Goal: Task Accomplishment & Management: Use online tool/utility

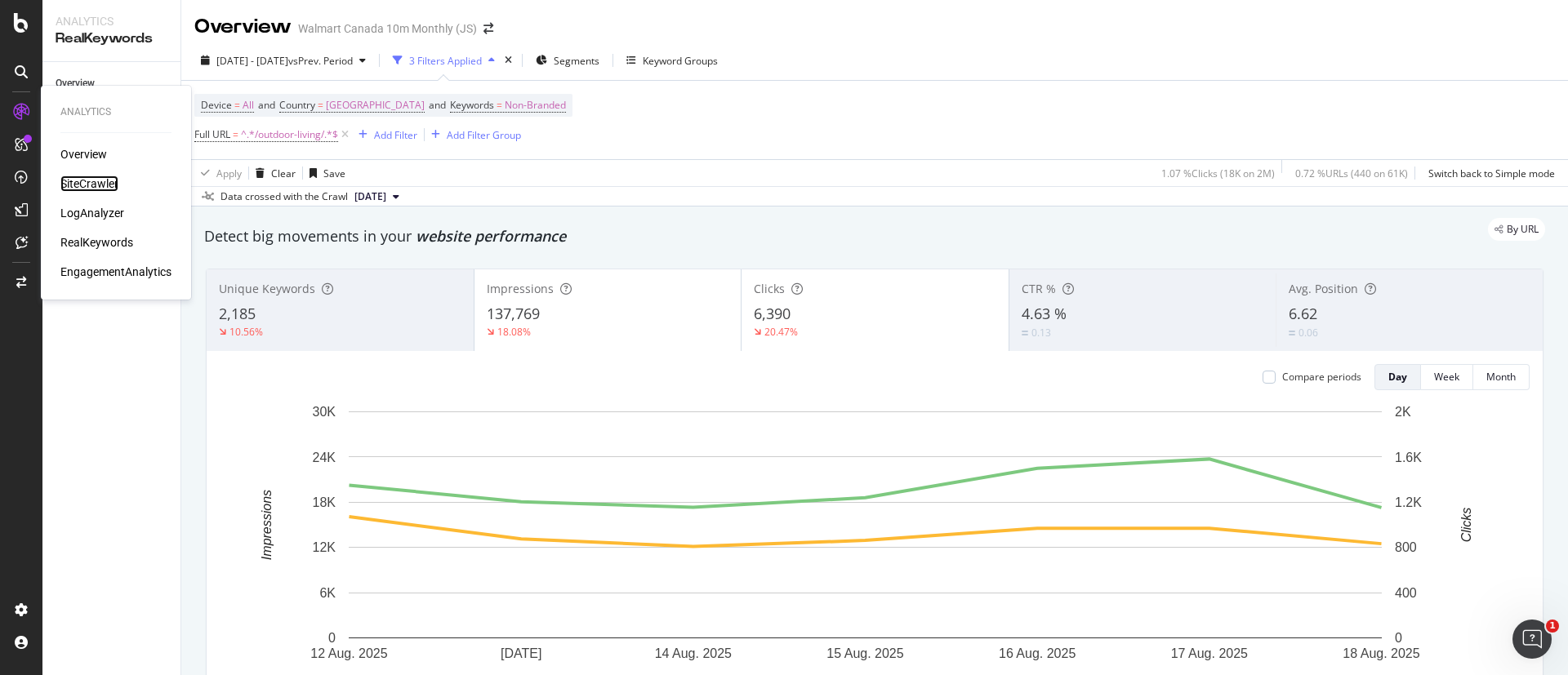
click at [93, 180] on div "SiteCrawler" at bounding box center [89, 184] width 58 height 17
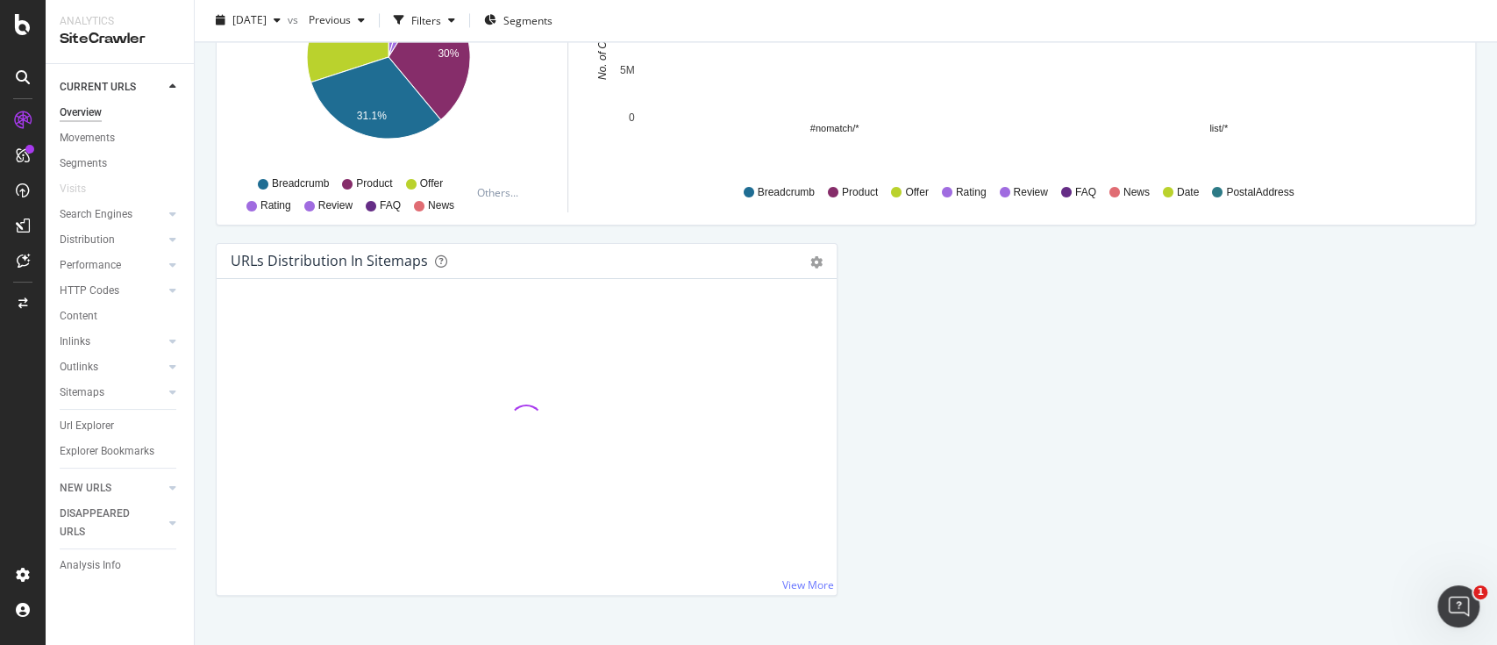
scroll to position [1897, 0]
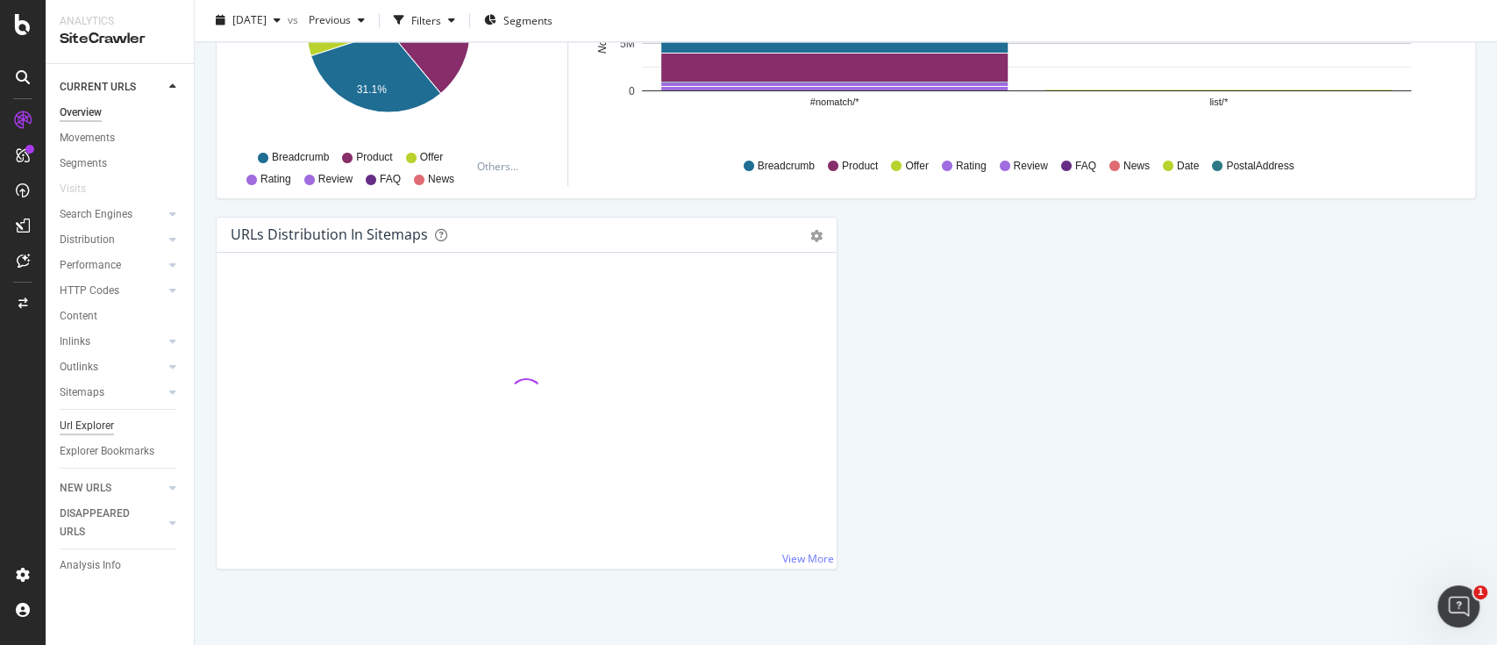
click at [96, 426] on div "Url Explorer" at bounding box center [87, 426] width 54 height 18
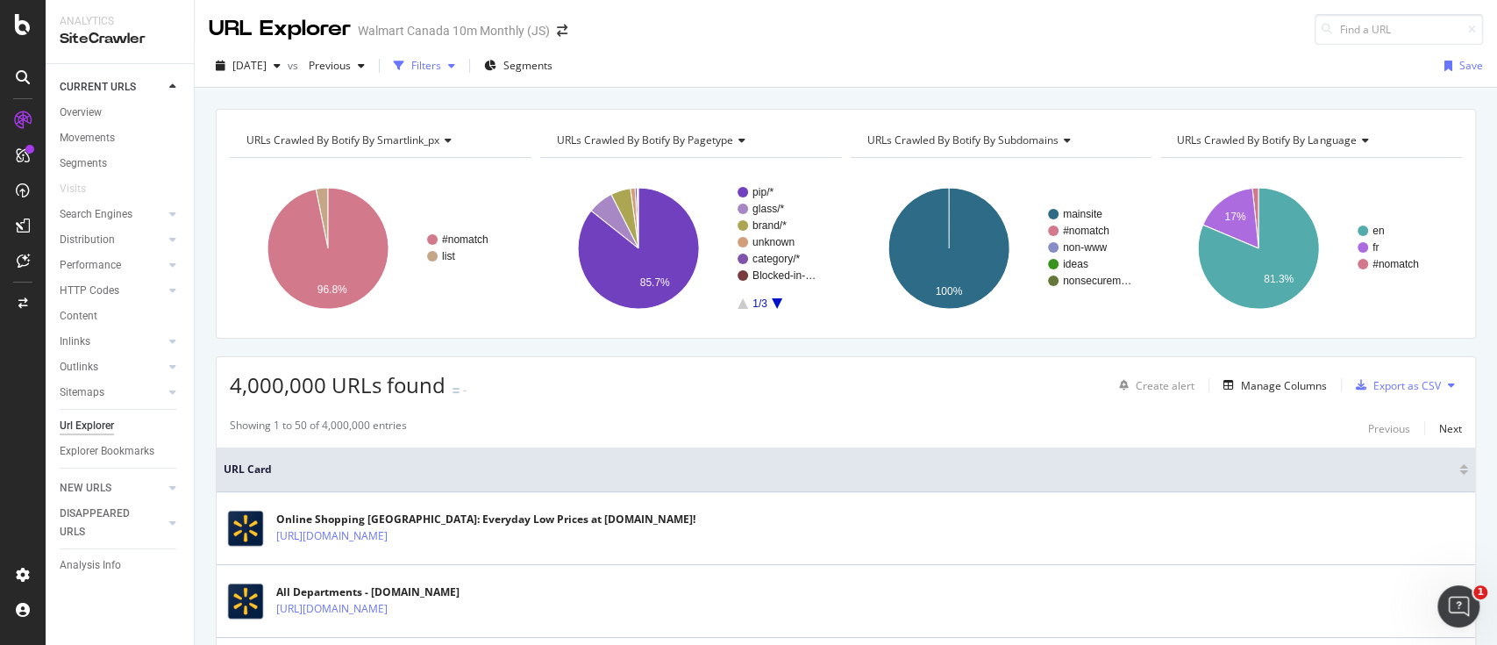
click at [441, 60] on div "Filters" at bounding box center [426, 65] width 30 height 15
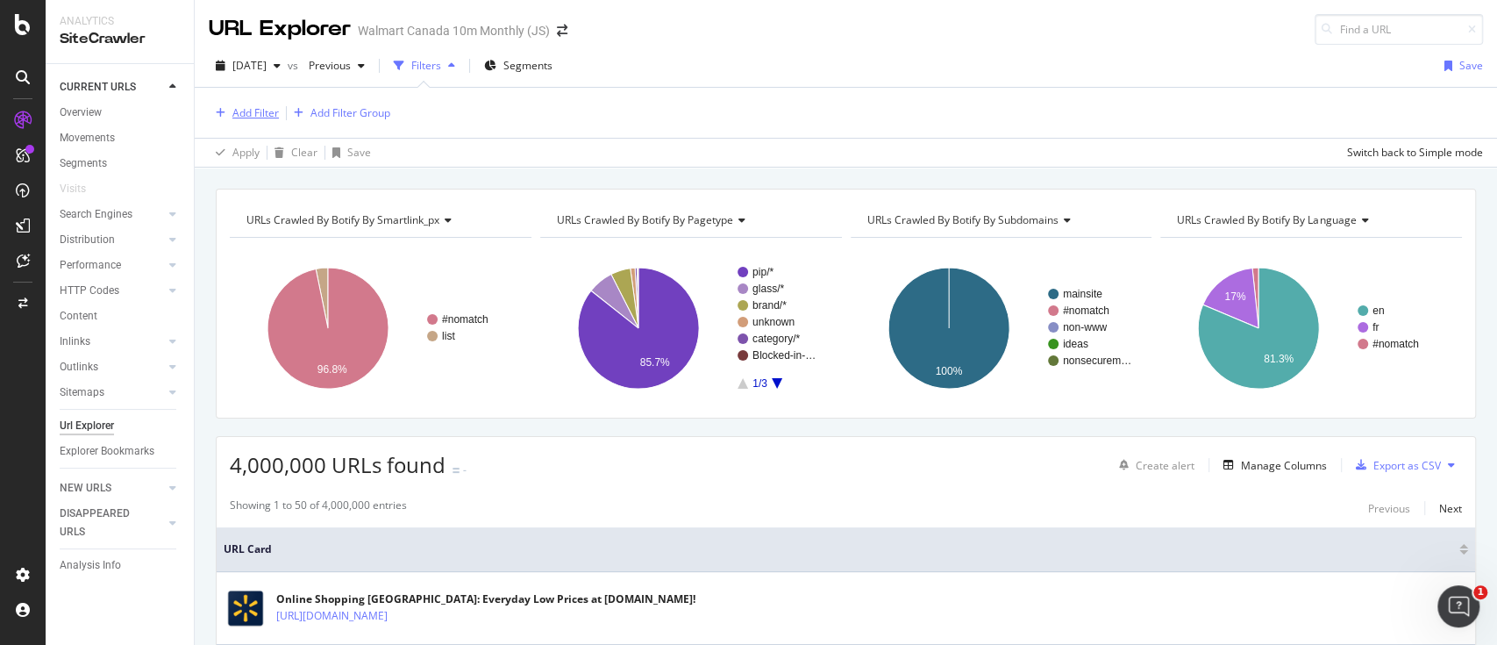
click at [245, 106] on div "Add Filter" at bounding box center [255, 112] width 46 height 15
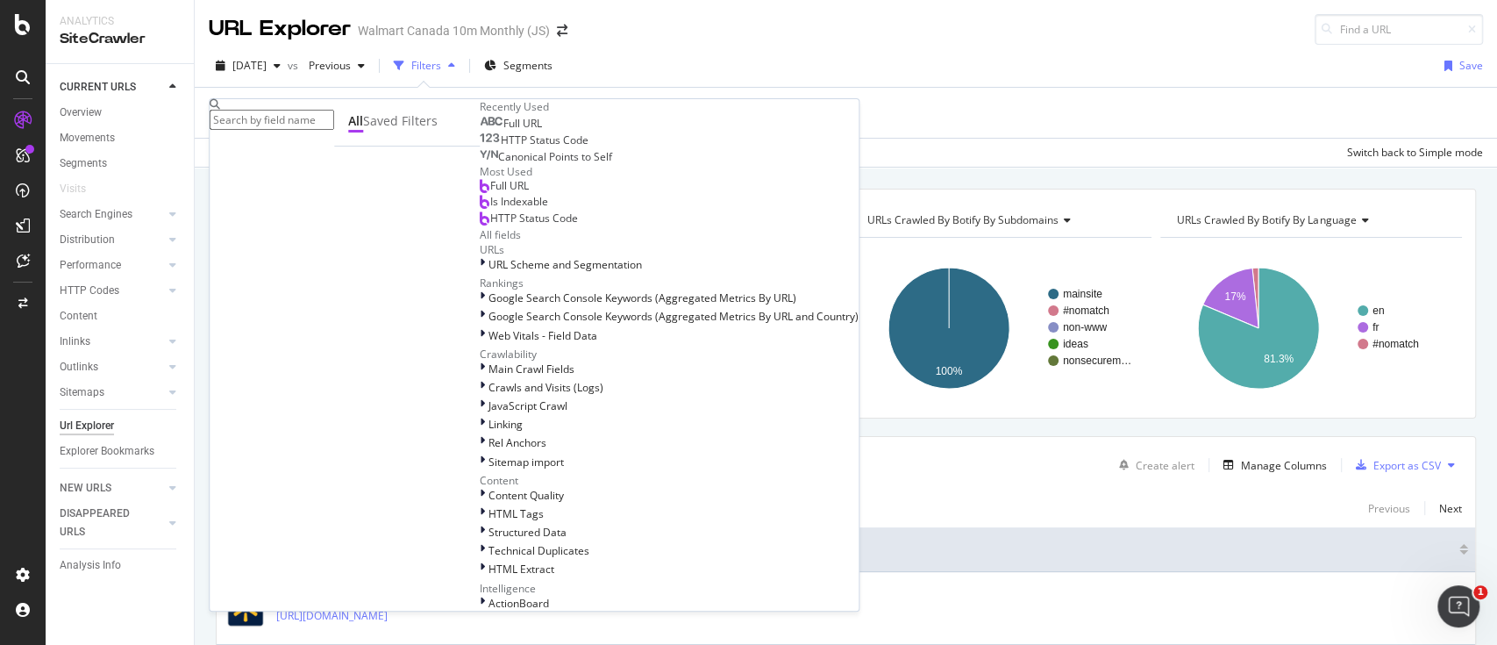
click at [504, 131] on span "Full URL" at bounding box center [523, 123] width 39 height 15
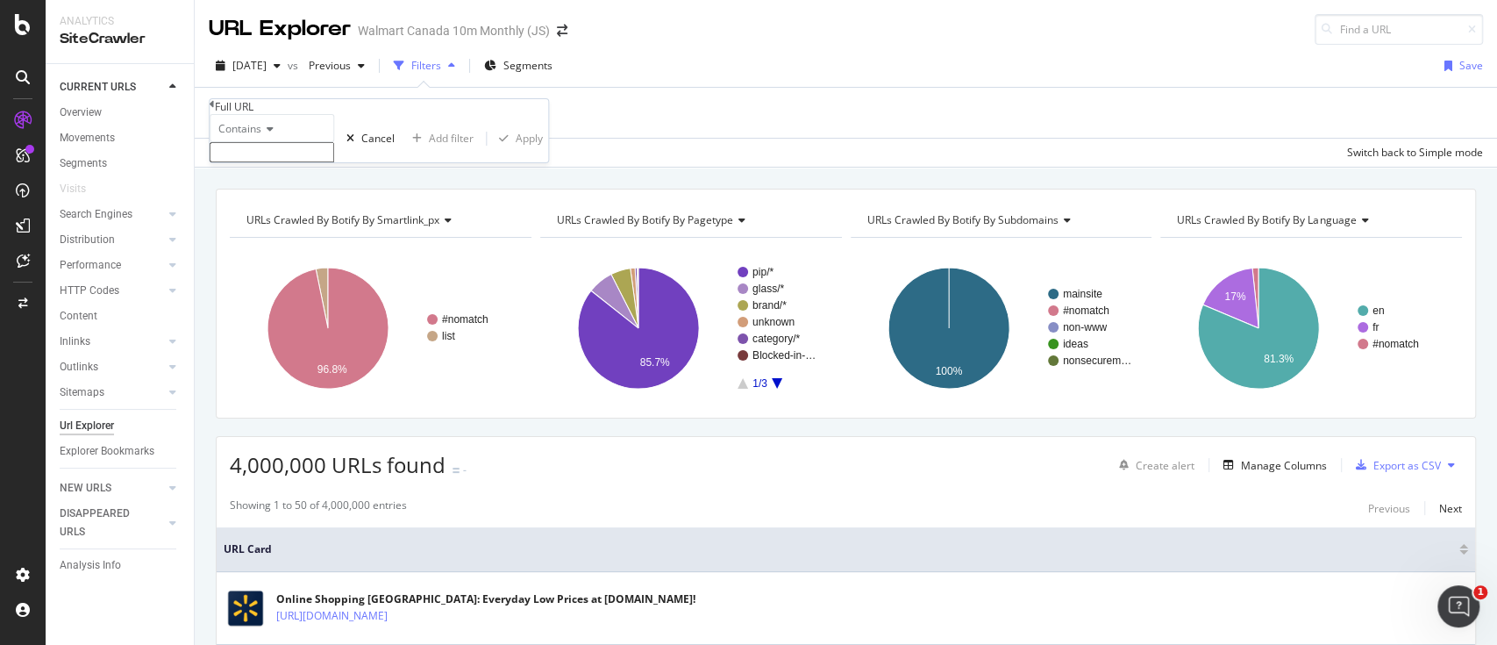
click at [264, 162] on input "text" at bounding box center [272, 152] width 125 height 20
click at [234, 162] on input "text" at bounding box center [272, 152] width 125 height 20
paste input "/gifts-holidays/halloween/6000197172273"
type input "/gifts-holidays/halloween/6000197172273"
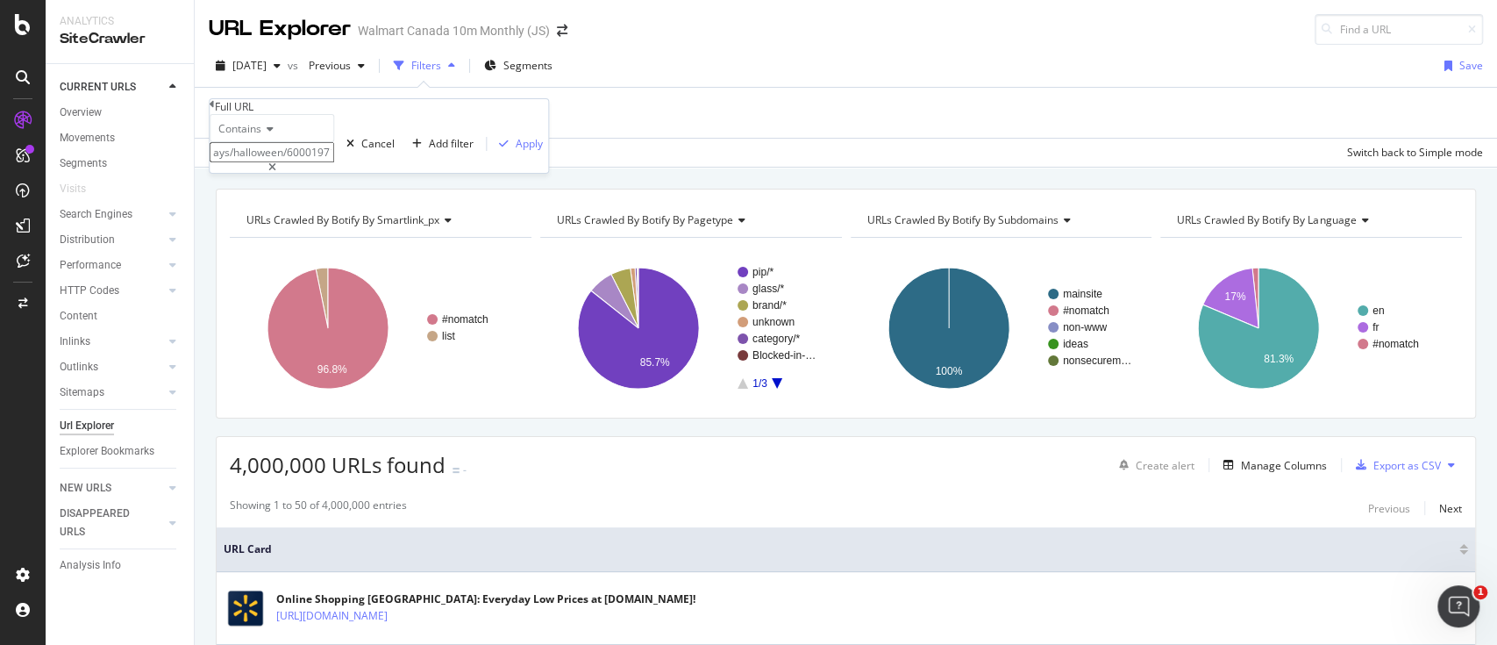
scroll to position [0, 0]
click at [516, 151] on div "Apply" at bounding box center [529, 143] width 27 height 15
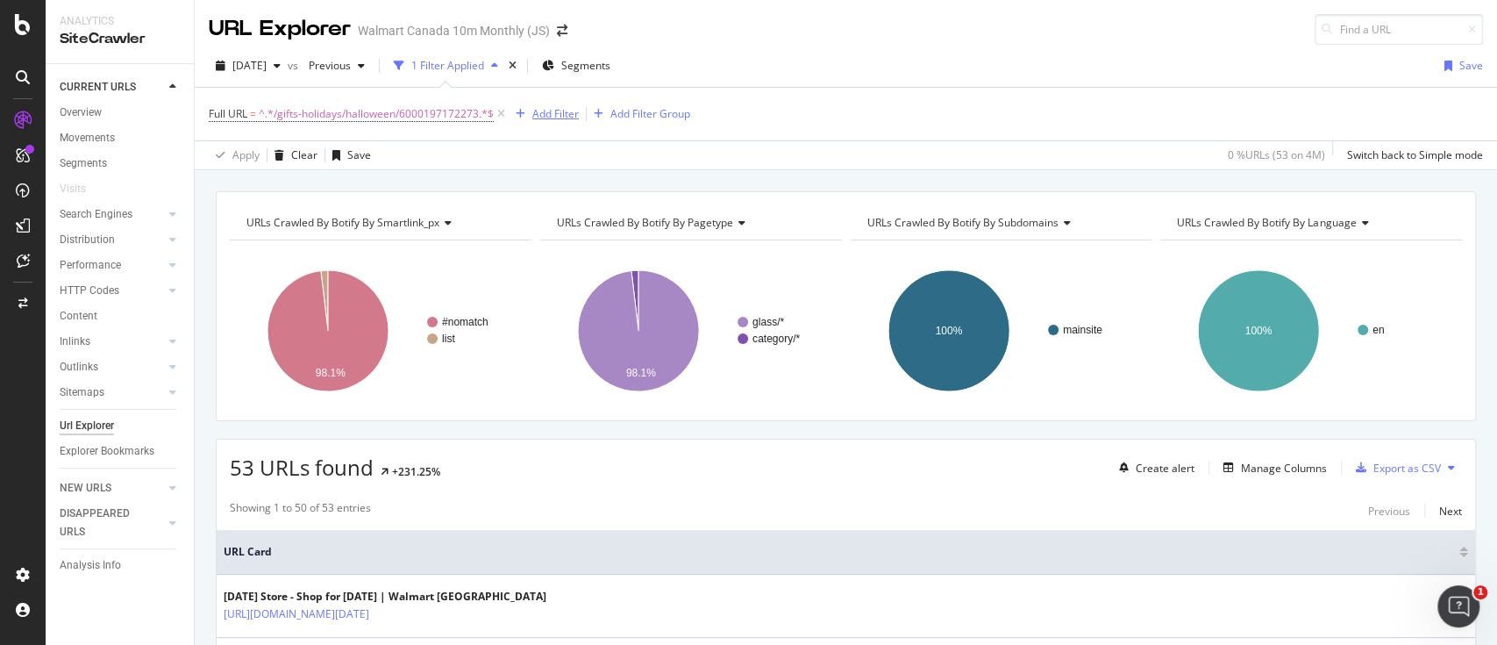
click at [549, 109] on div "Add Filter" at bounding box center [555, 113] width 46 height 15
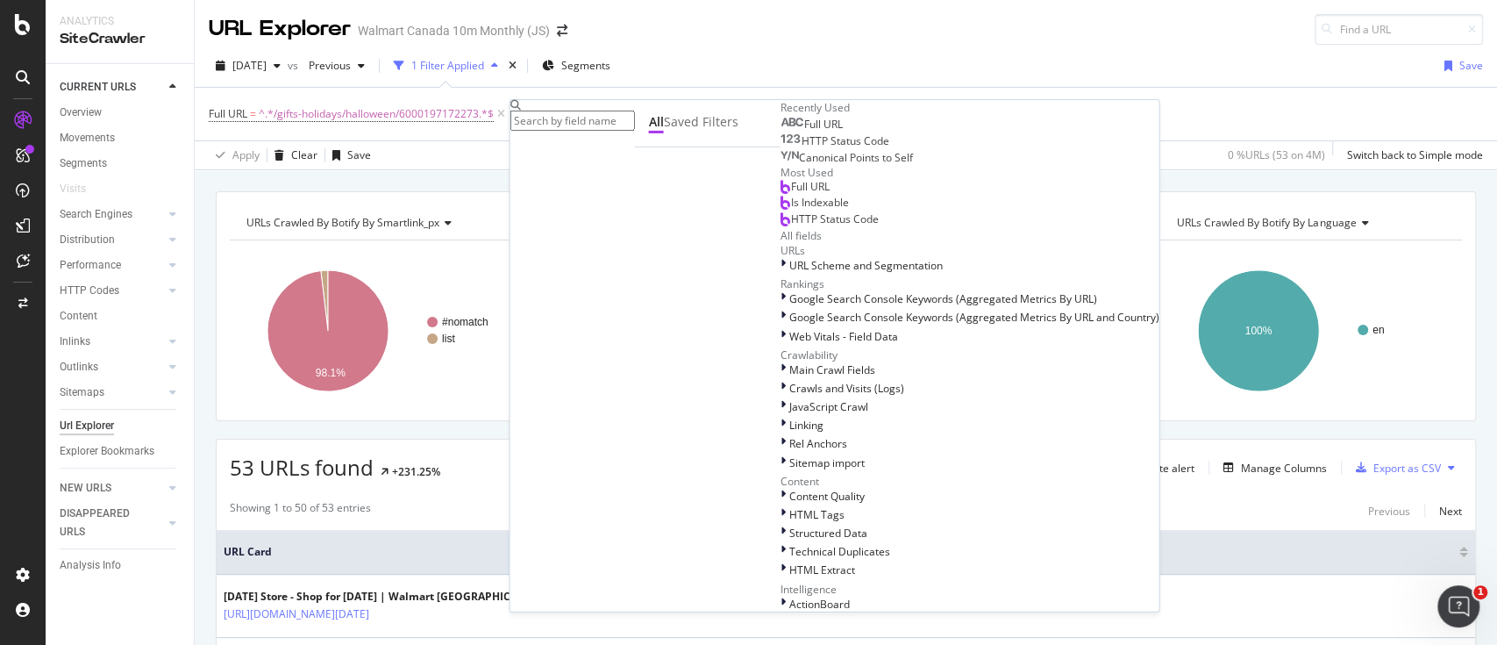
click at [780, 225] on div "HTTP Status Code" at bounding box center [829, 218] width 98 height 14
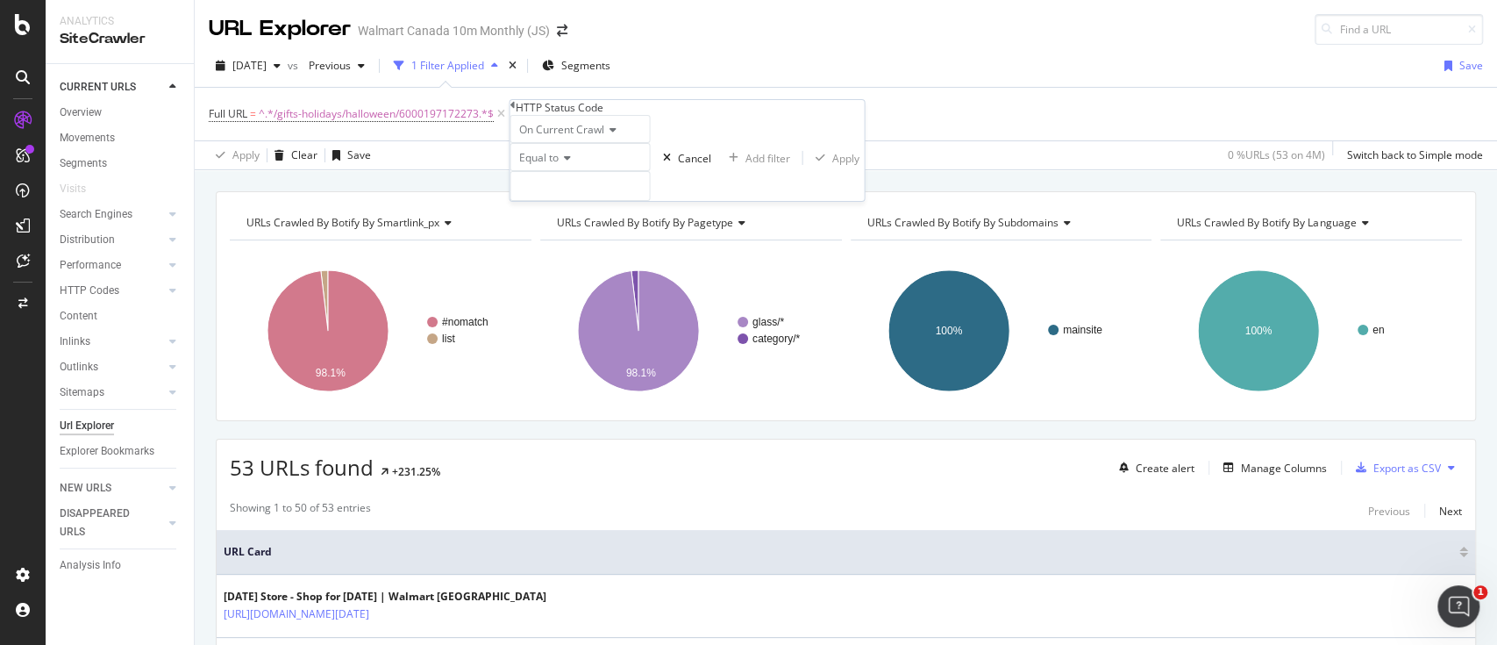
click at [570, 163] on icon at bounding box center [564, 158] width 12 height 11
click at [618, 171] on div "Equal to" at bounding box center [580, 157] width 140 height 28
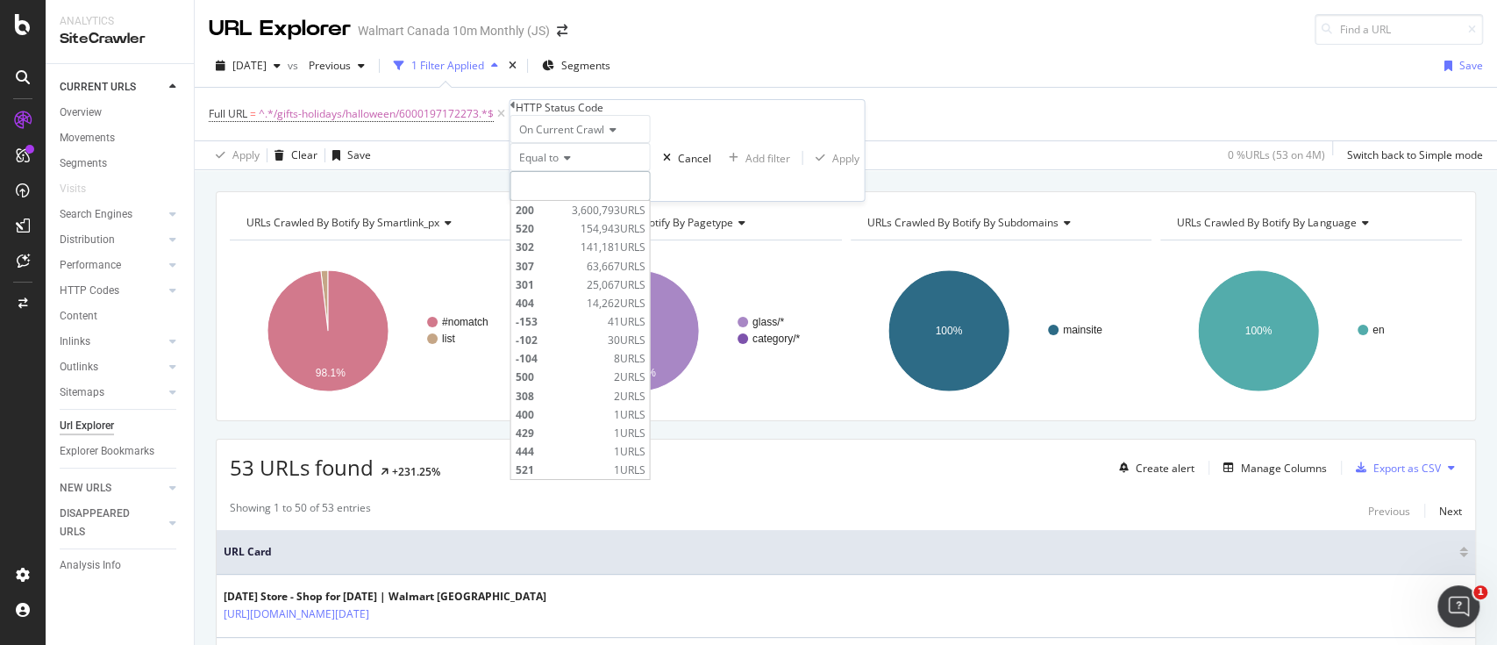
click at [562, 201] on input "number" at bounding box center [580, 186] width 140 height 30
click at [540, 218] on span "200" at bounding box center [541, 210] width 52 height 15
type input "200"
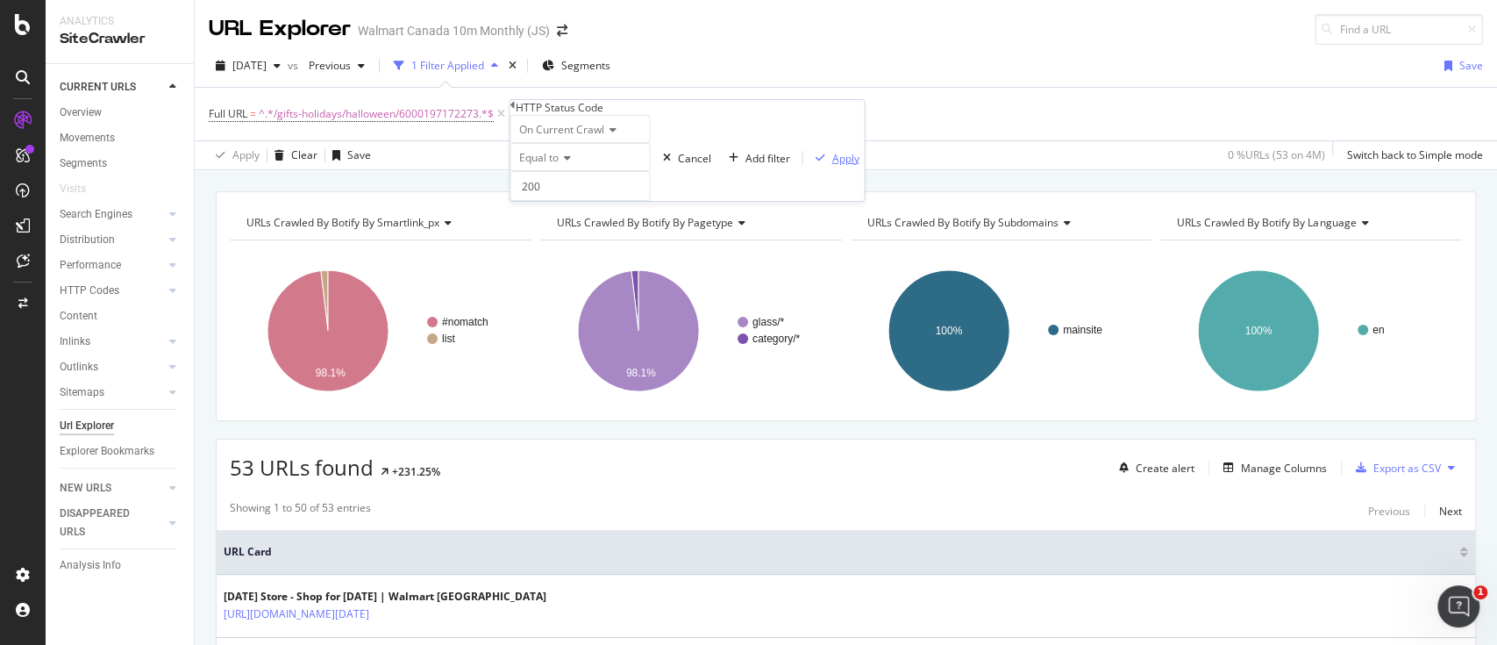
click at [832, 165] on div "Apply" at bounding box center [845, 157] width 27 height 15
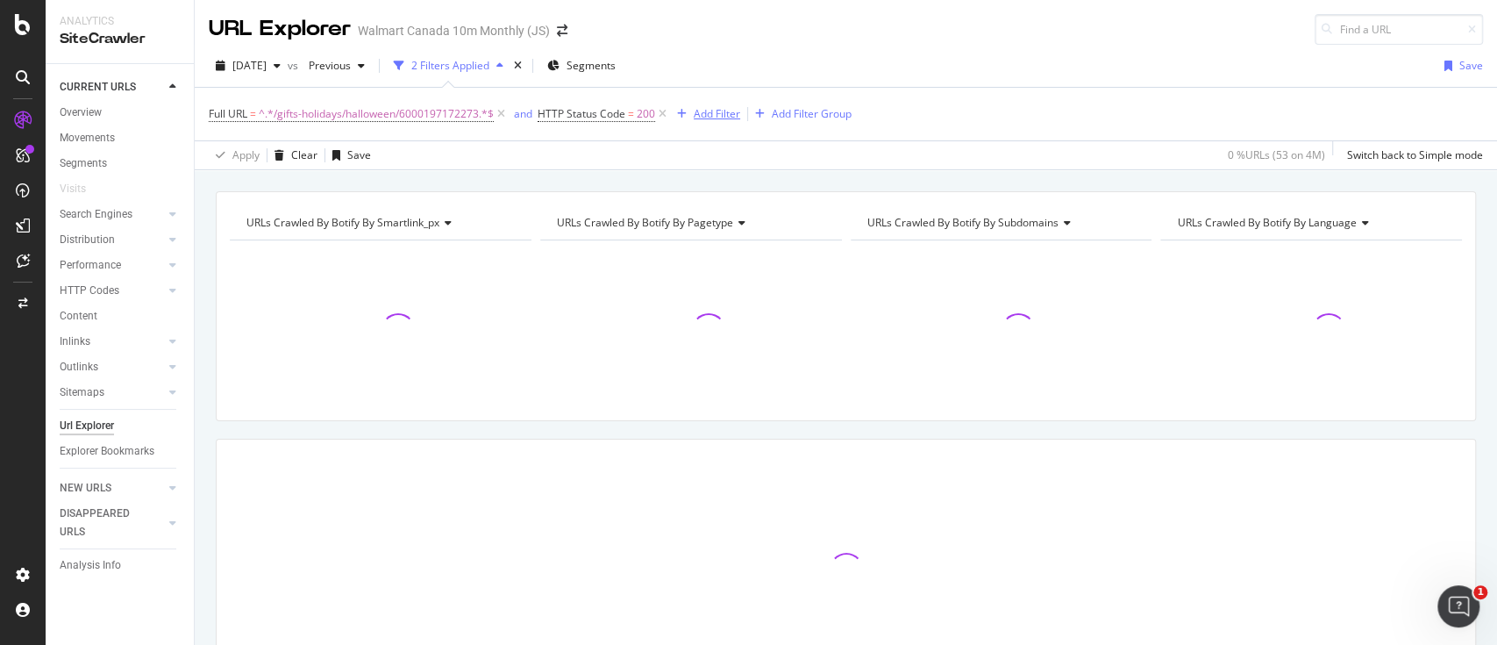
click at [708, 116] on div "Add Filter" at bounding box center [717, 113] width 46 height 15
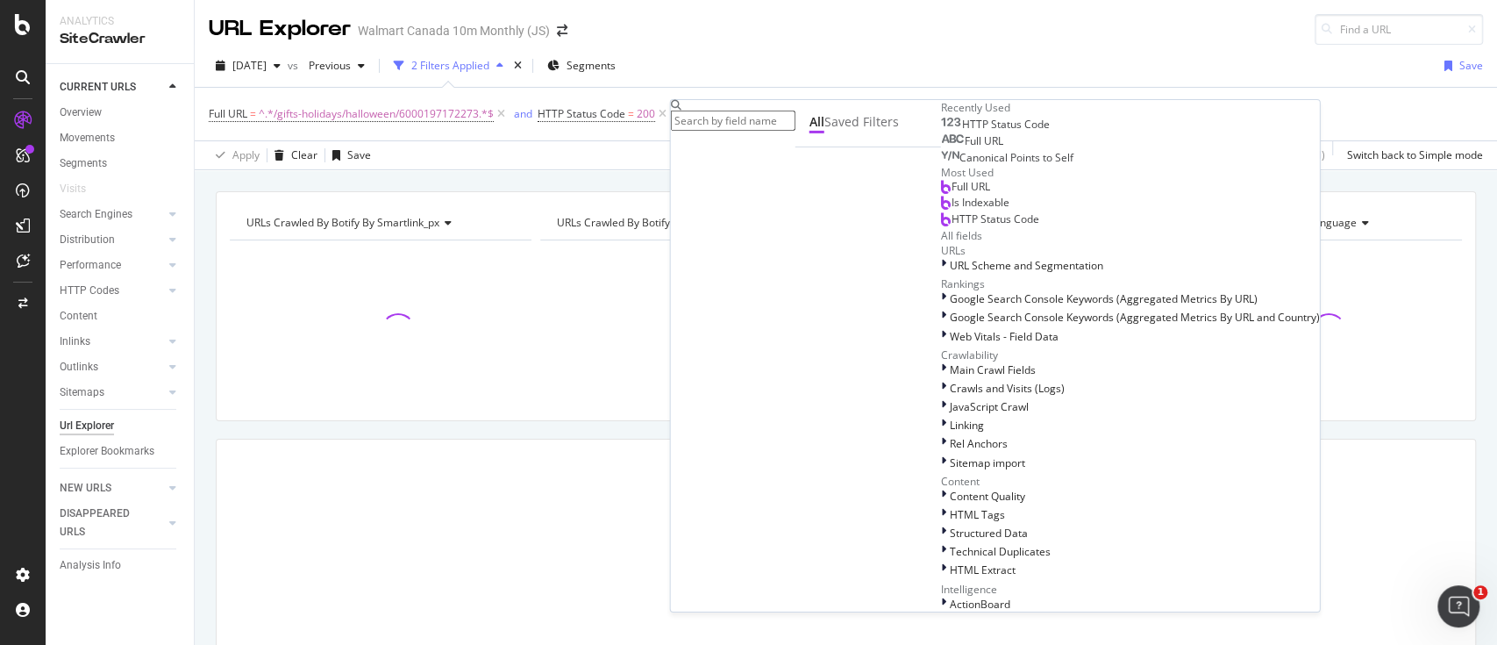
click at [965, 148] on span "Full URL" at bounding box center [984, 140] width 39 height 15
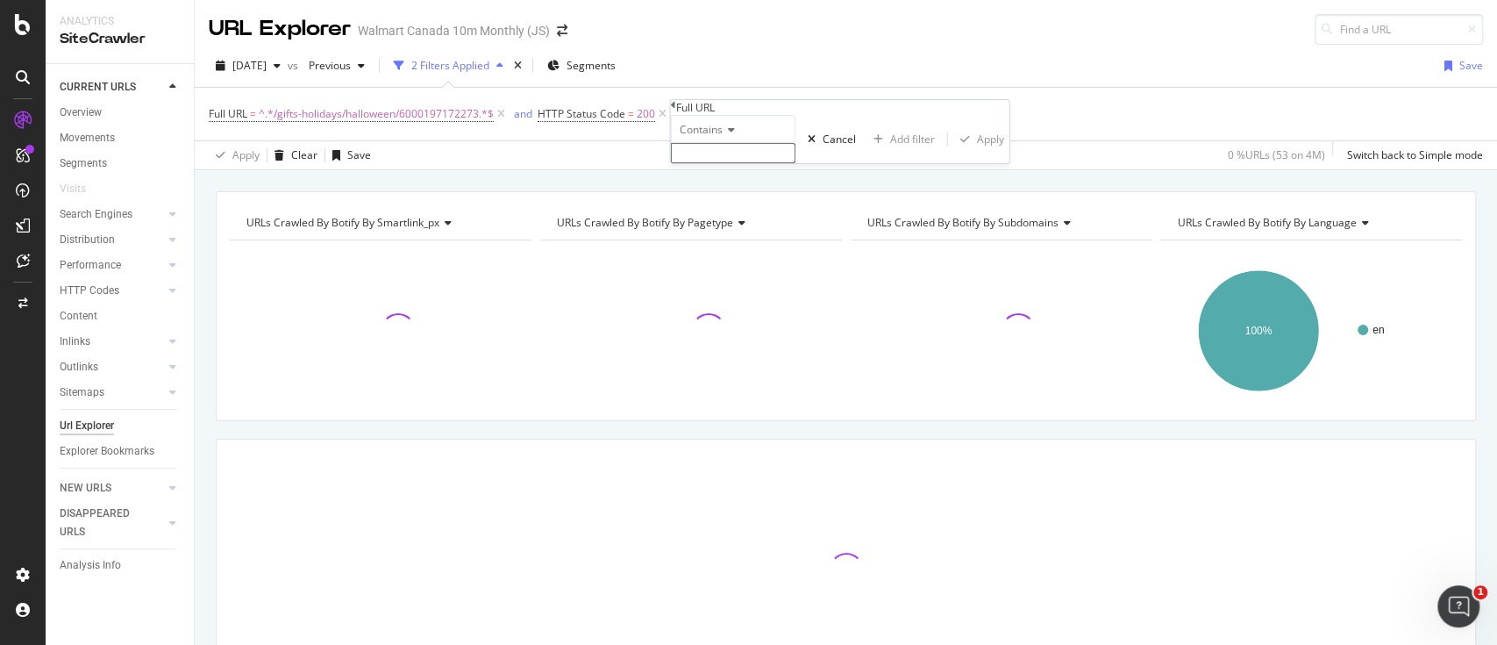
click at [718, 137] on span "Contains" at bounding box center [701, 129] width 43 height 15
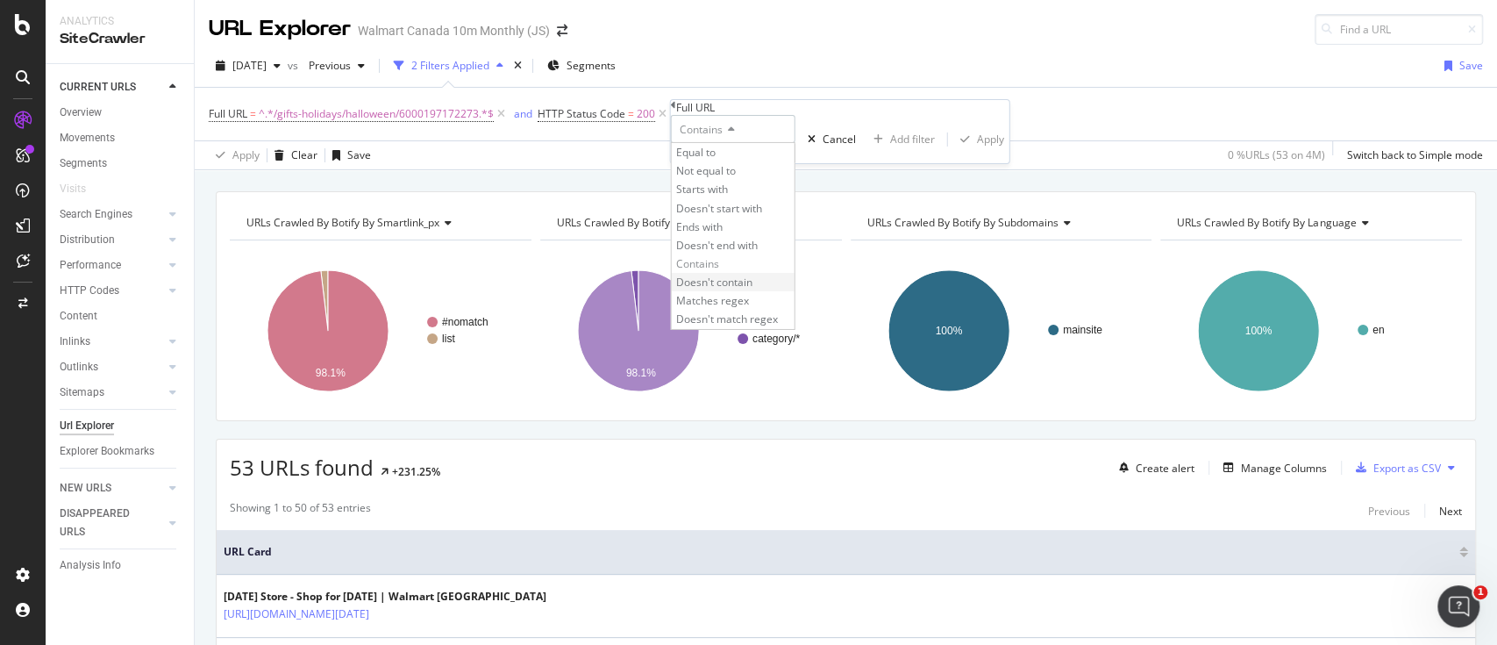
click at [722, 289] on span "Doesn't contain" at bounding box center [714, 282] width 76 height 15
click at [742, 163] on input "text" at bounding box center [733, 153] width 125 height 20
type input "?"
click at [977, 152] on div "Apply" at bounding box center [990, 144] width 27 height 15
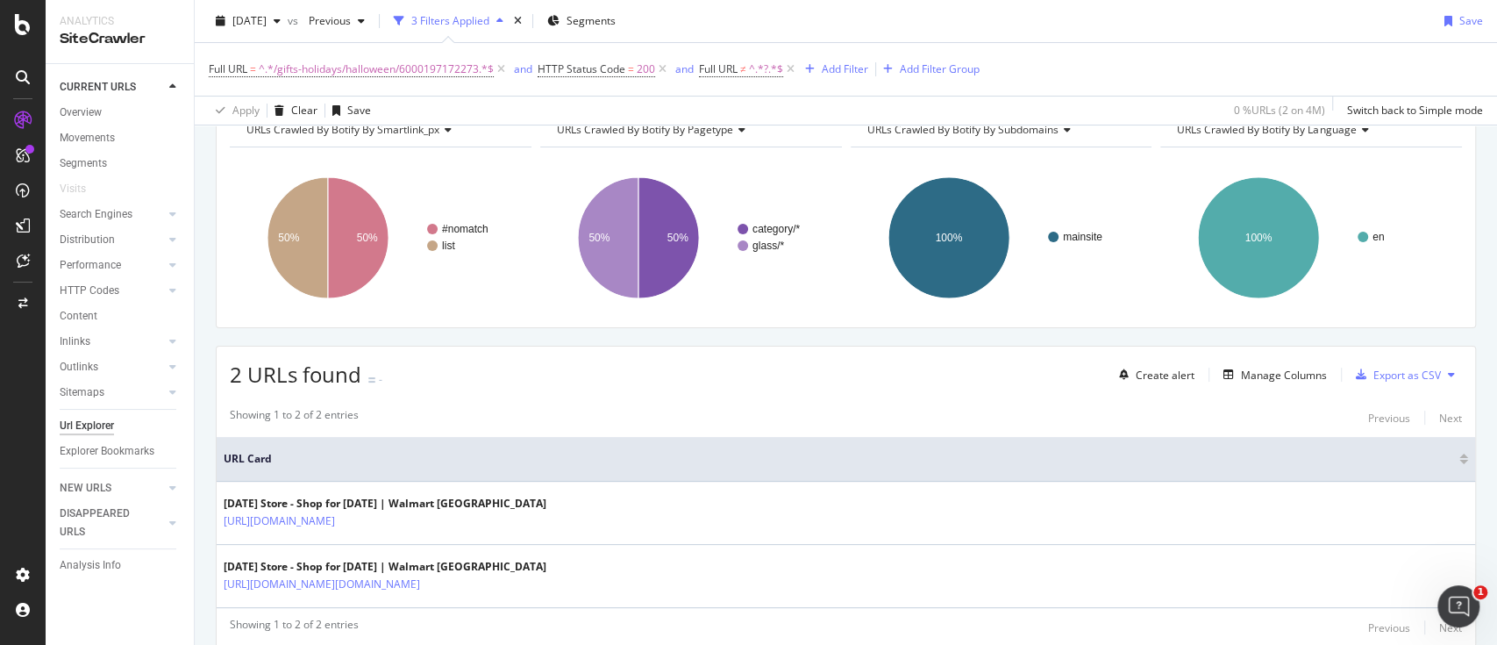
scroll to position [155, 0]
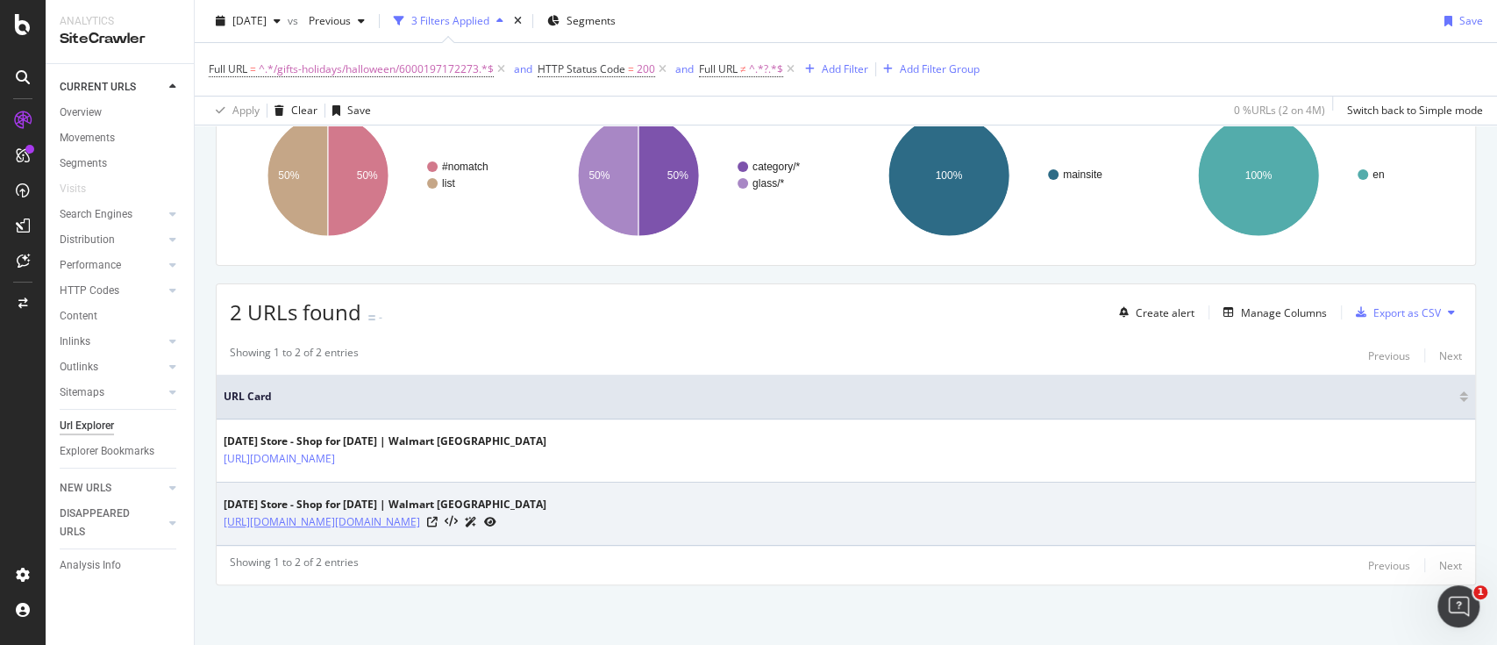
click at [420, 516] on link "[URL][DOMAIN_NAME][DOMAIN_NAME]" at bounding box center [322, 522] width 197 height 18
click at [438, 517] on icon at bounding box center [432, 522] width 11 height 11
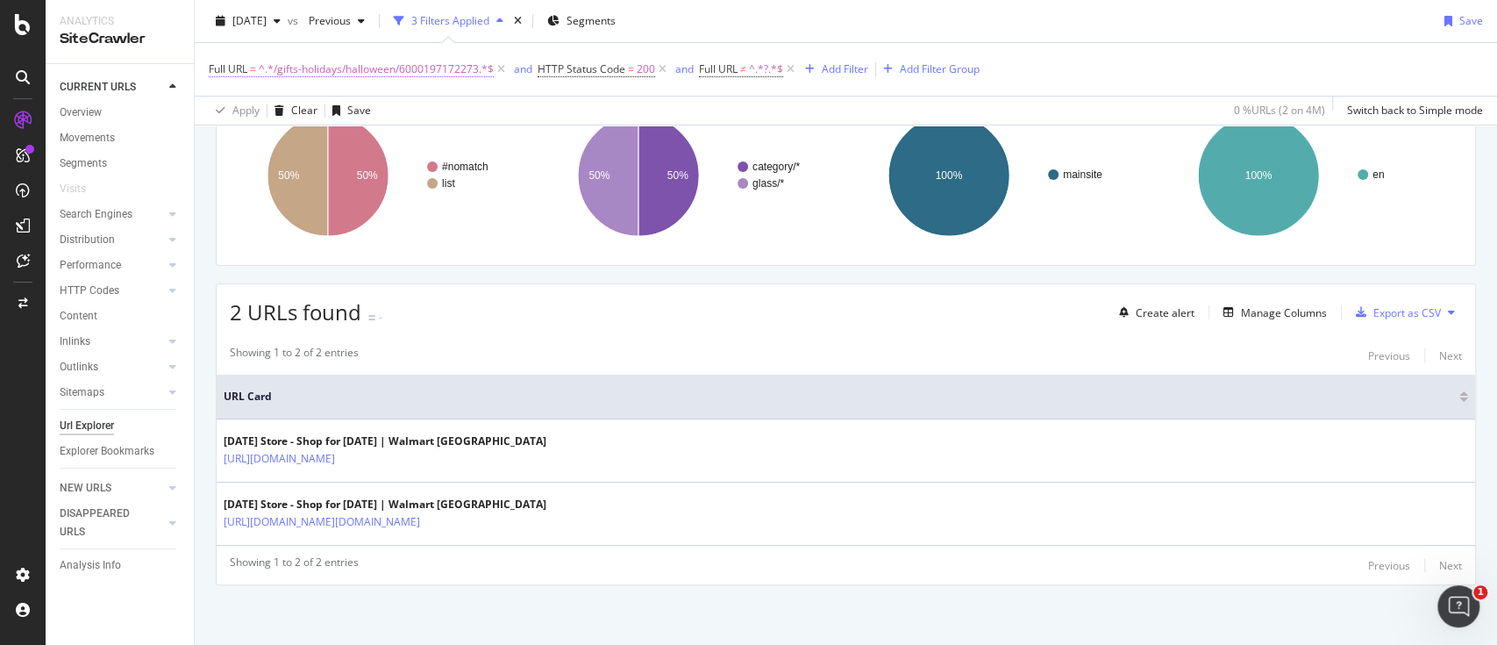
click at [435, 70] on span "^.*/gifts-holidays/halloween/6000197172273.*$" at bounding box center [376, 69] width 235 height 25
click at [557, 107] on div "Apply Clear Save 0 % URLs ( 2 on 4M ) Switch back to Simple mode" at bounding box center [846, 110] width 1303 height 29
click at [333, 67] on span "^.*/gifts-holidays/halloween/6000197172273.*$" at bounding box center [376, 69] width 235 height 25
click at [276, 125] on icon at bounding box center [272, 120] width 8 height 11
click at [334, 115] on input "/gifts-holidays/halloween/6000197172273" at bounding box center [272, 105] width 125 height 20
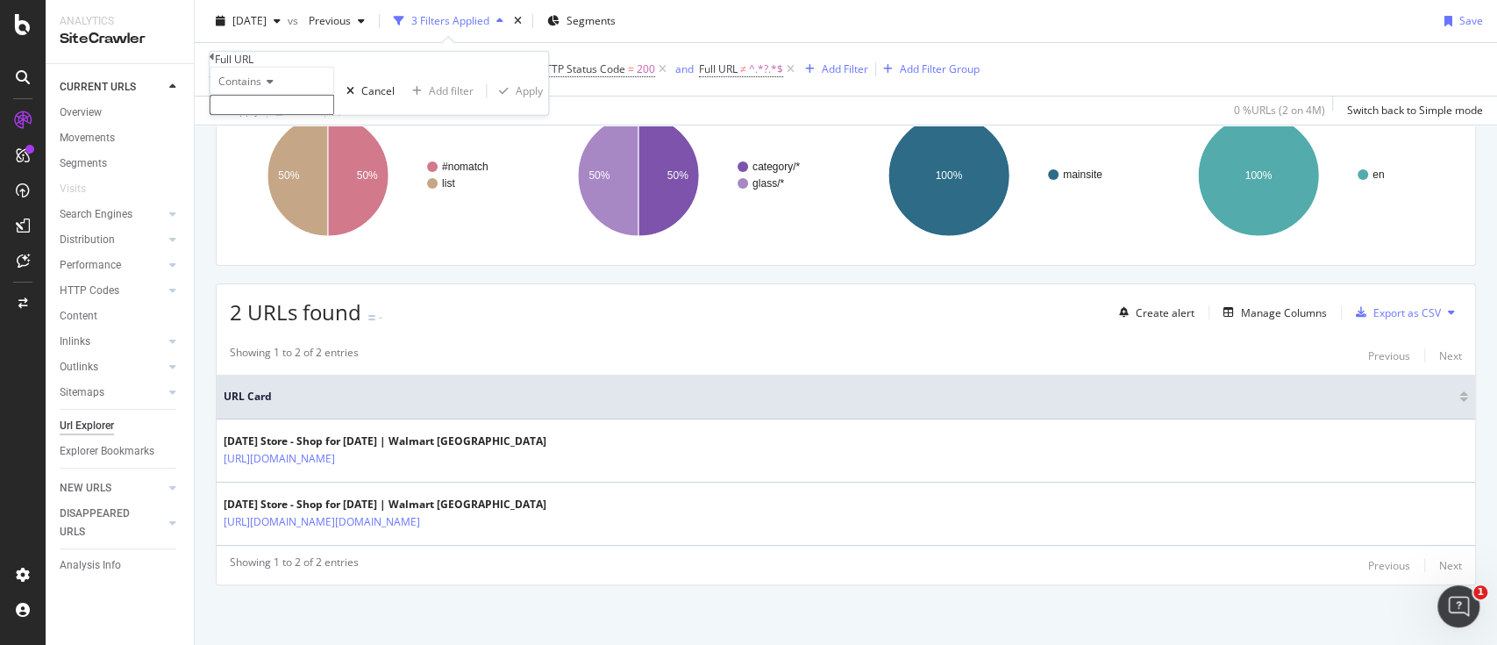
paste input "6000188914393_6000197172273_6000197505675"
type input "6000188914393_6000197172273_6000197505675"
click at [516, 104] on div "Apply" at bounding box center [529, 96] width 27 height 15
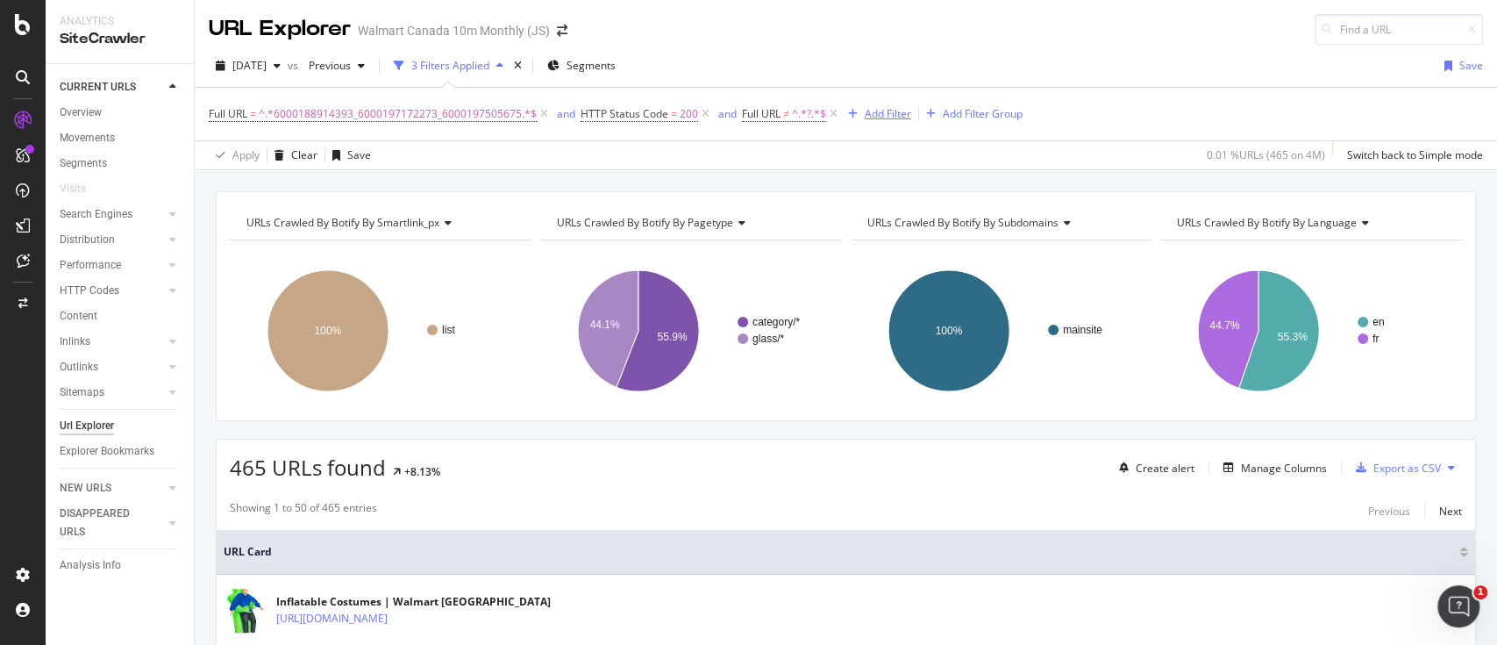
click at [865, 116] on div "Add Filter" at bounding box center [888, 113] width 46 height 15
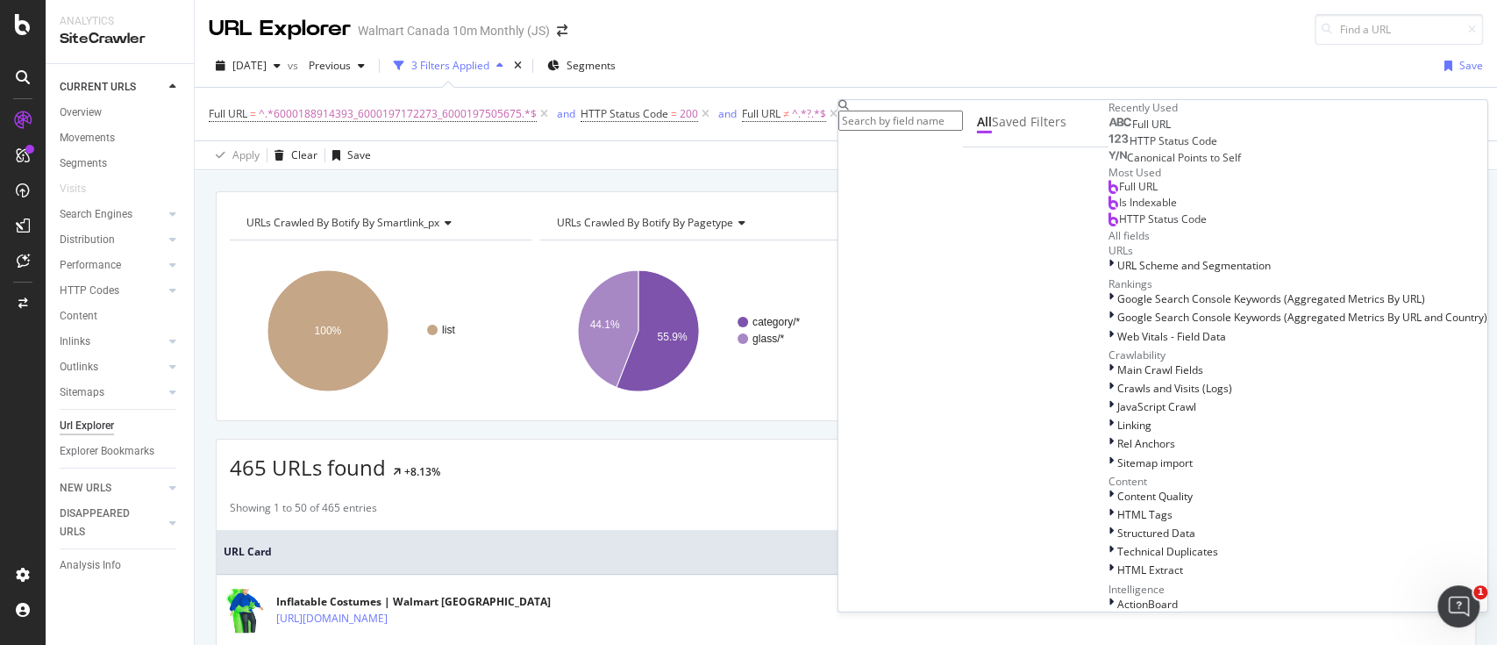
click at [1133, 132] on span "Full URL" at bounding box center [1152, 124] width 39 height 15
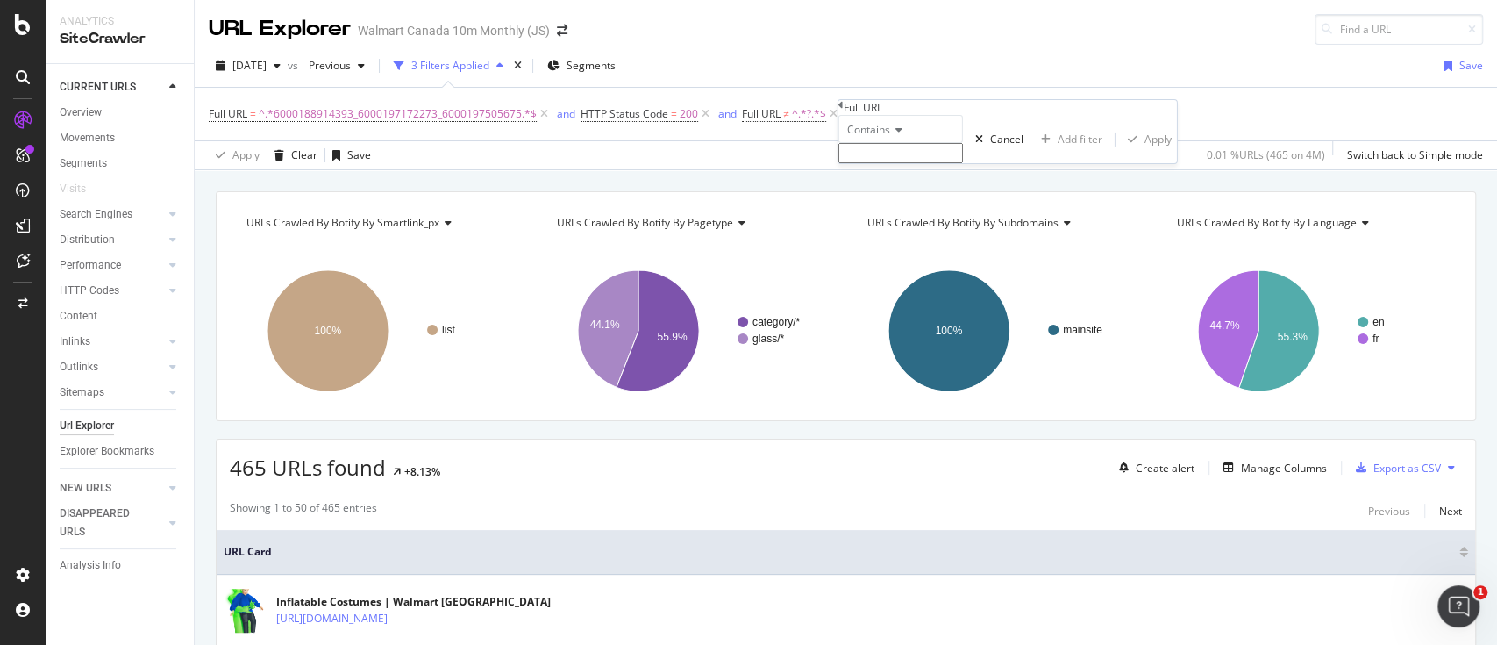
click at [882, 143] on div "Contains" at bounding box center [901, 129] width 125 height 28
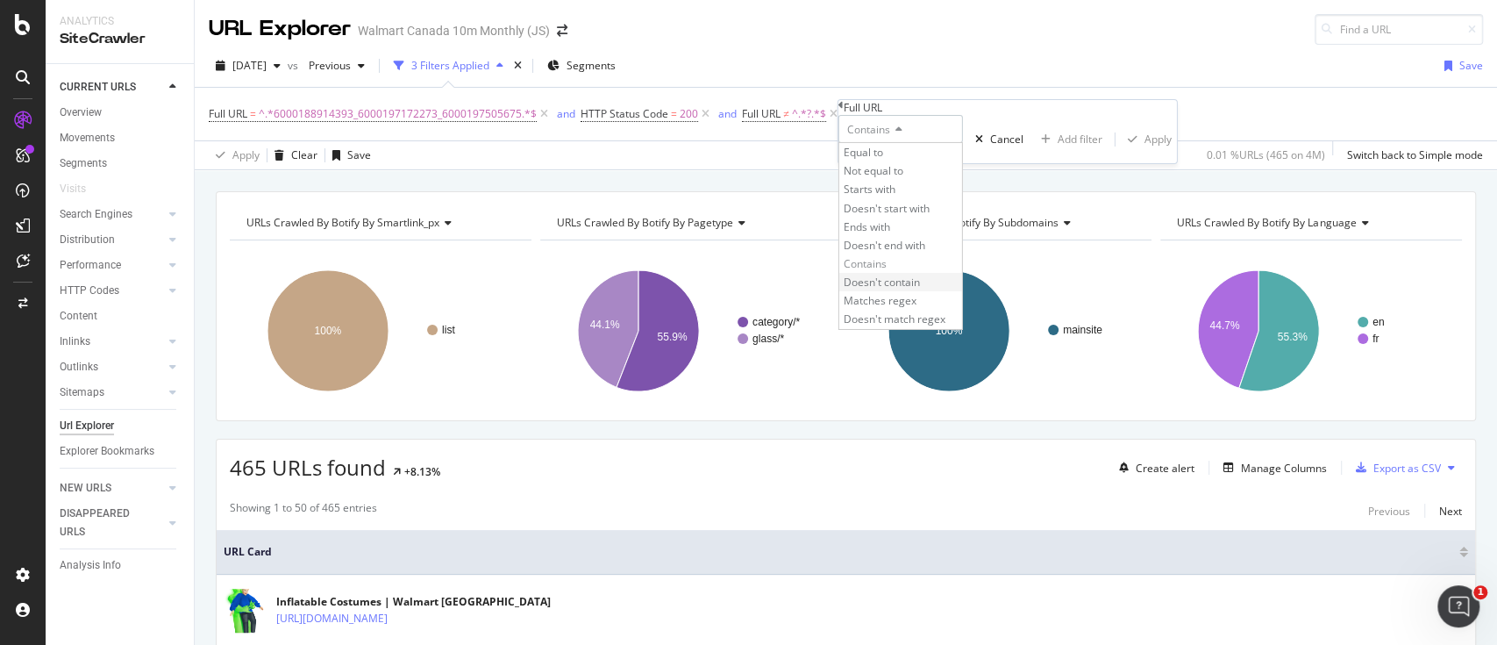
click at [897, 289] on span "Doesn't contain" at bounding box center [882, 282] width 76 height 15
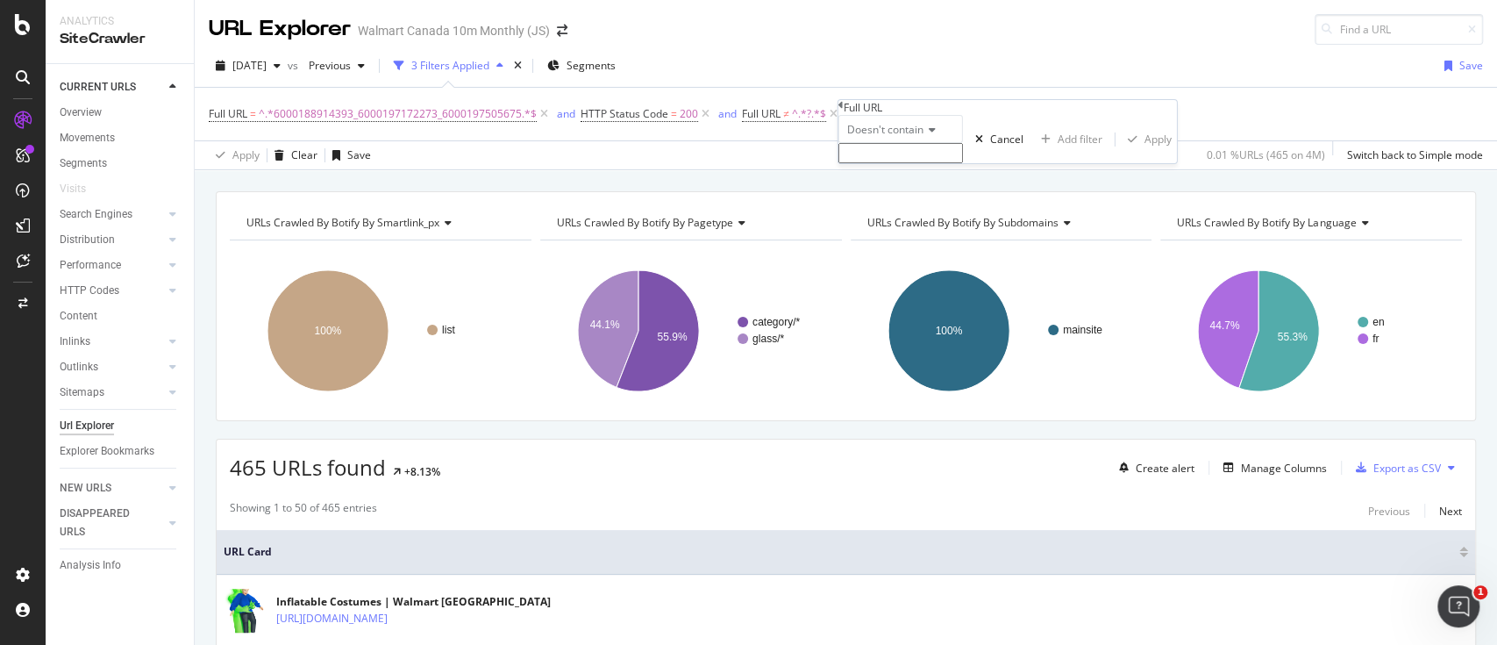
click at [913, 163] on input "text" at bounding box center [901, 153] width 125 height 20
type input "/fr/"
click at [1145, 152] on div "Apply" at bounding box center [1158, 144] width 27 height 15
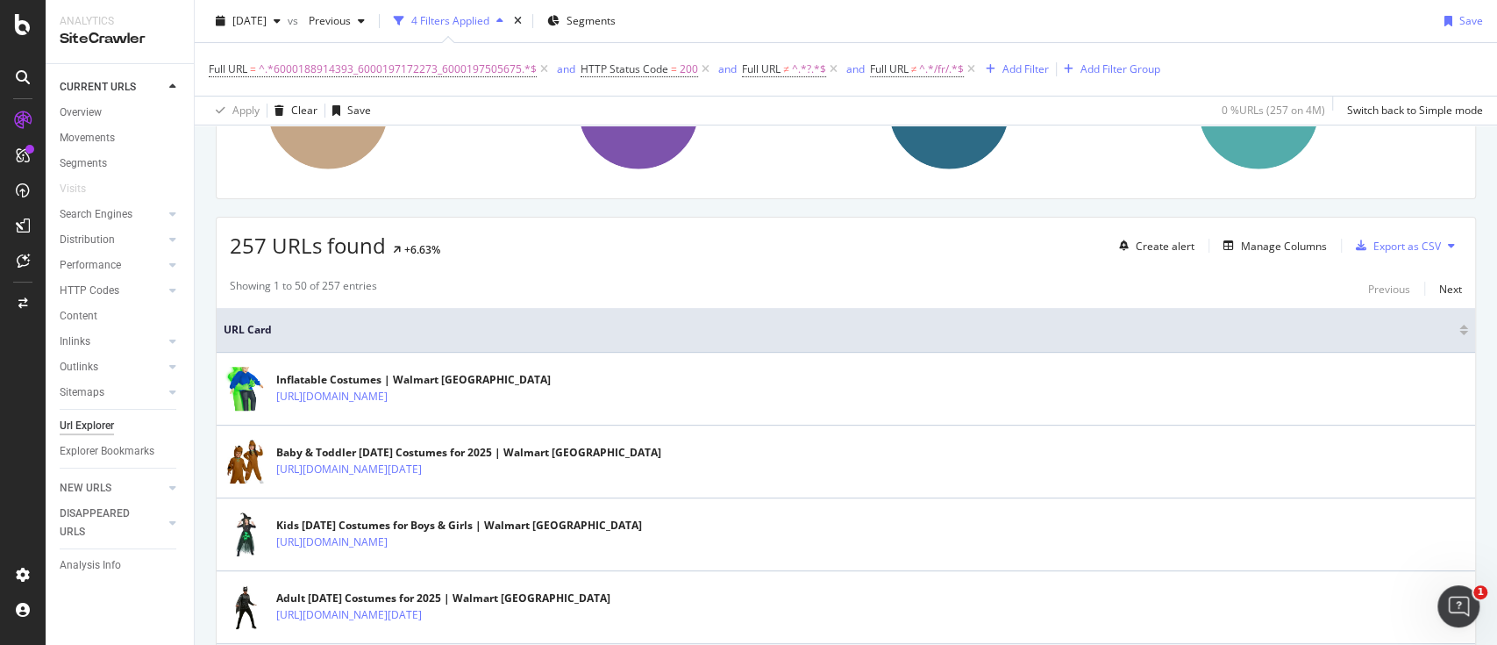
scroll to position [228, 0]
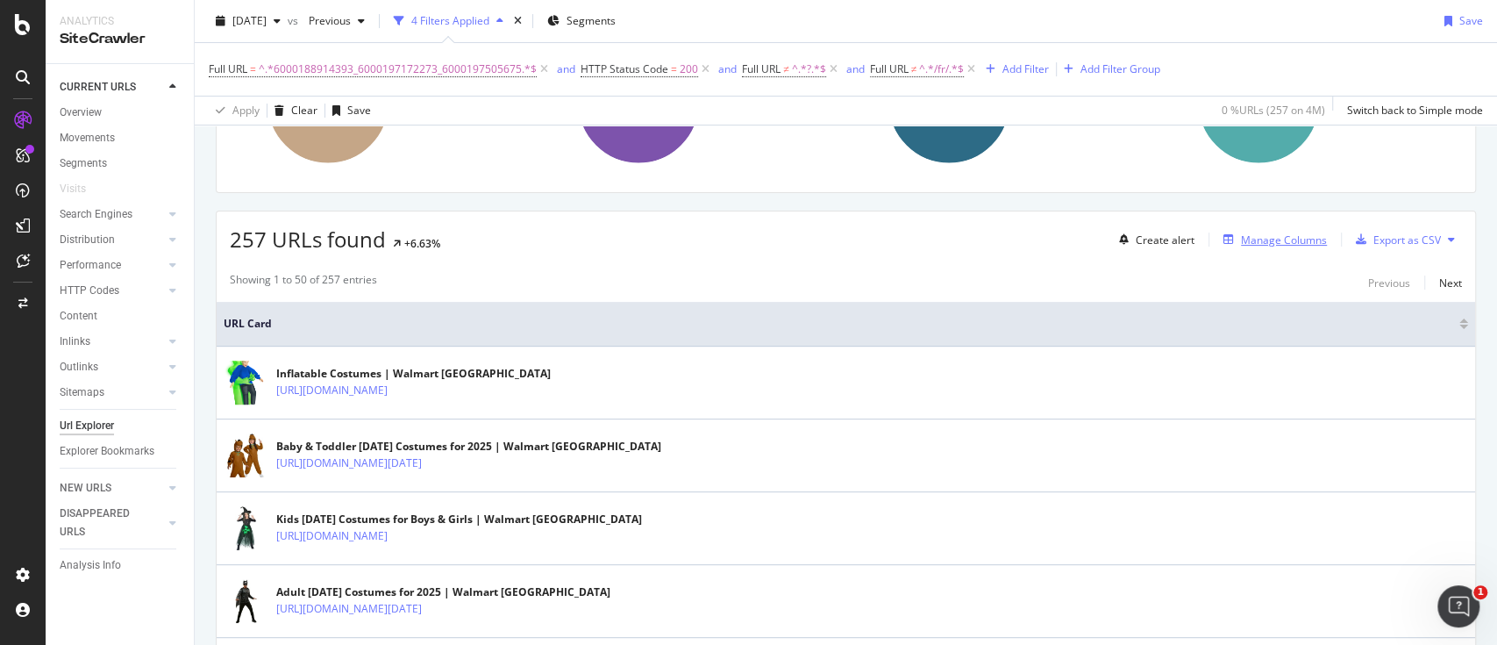
click at [1244, 238] on div "Manage Columns" at bounding box center [1284, 239] width 86 height 15
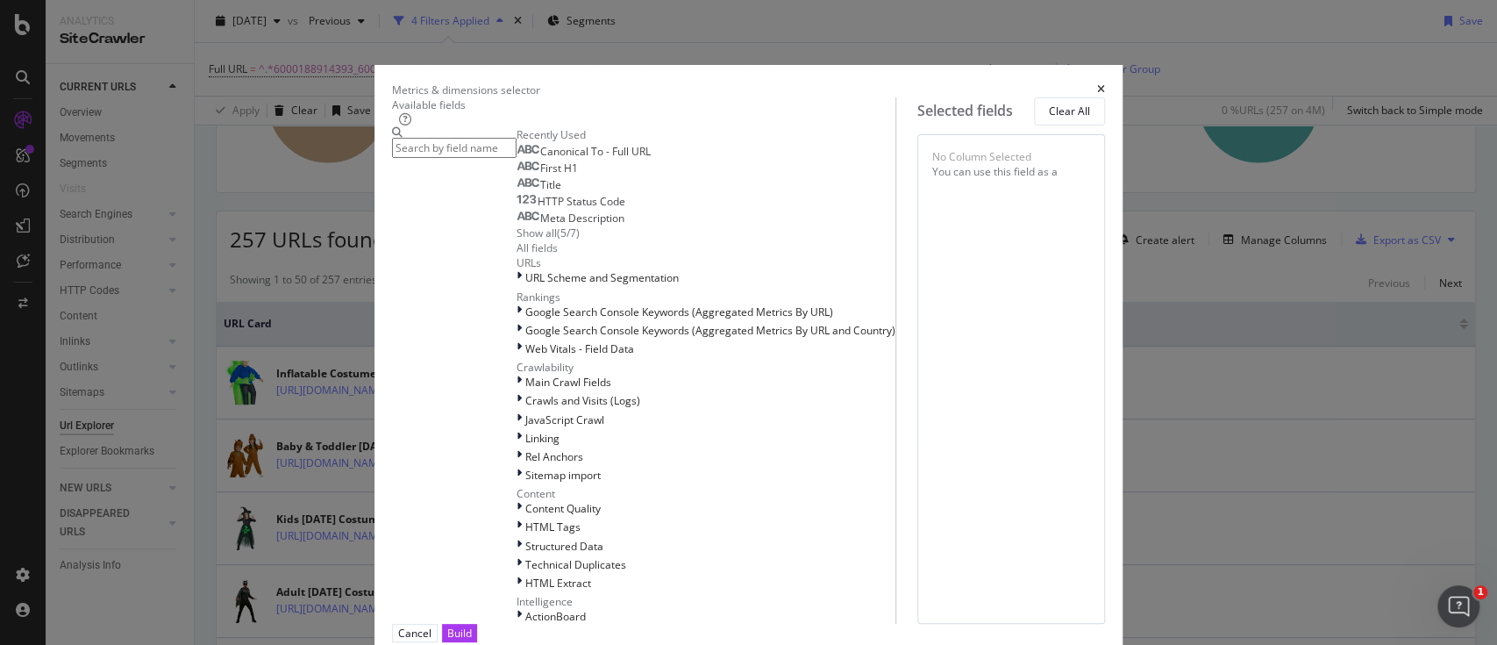
click at [540, 192] on span "Title" at bounding box center [550, 184] width 21 height 15
click at [540, 175] on span "First H1" at bounding box center [559, 168] width 38 height 15
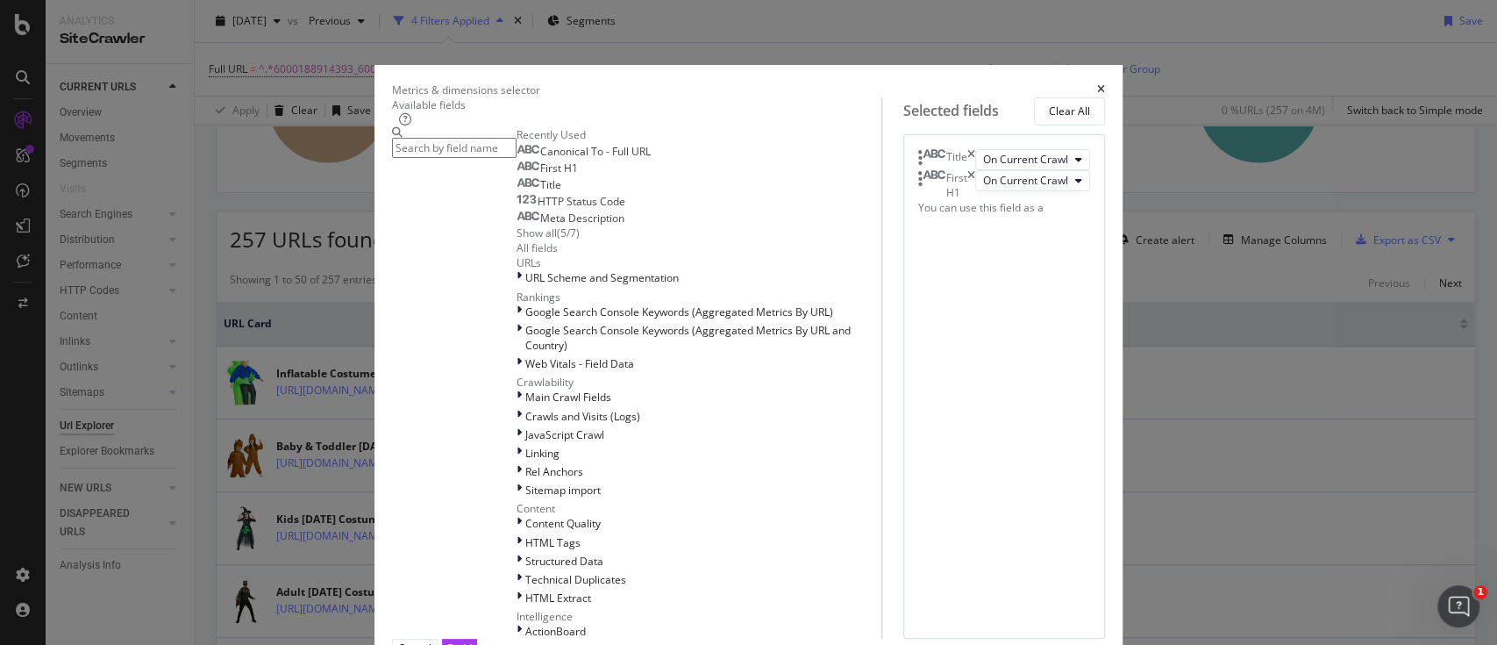
click at [540, 225] on span "Meta Description" at bounding box center [582, 218] width 84 height 15
click at [538, 209] on span "HTTP Status Code" at bounding box center [582, 201] width 88 height 15
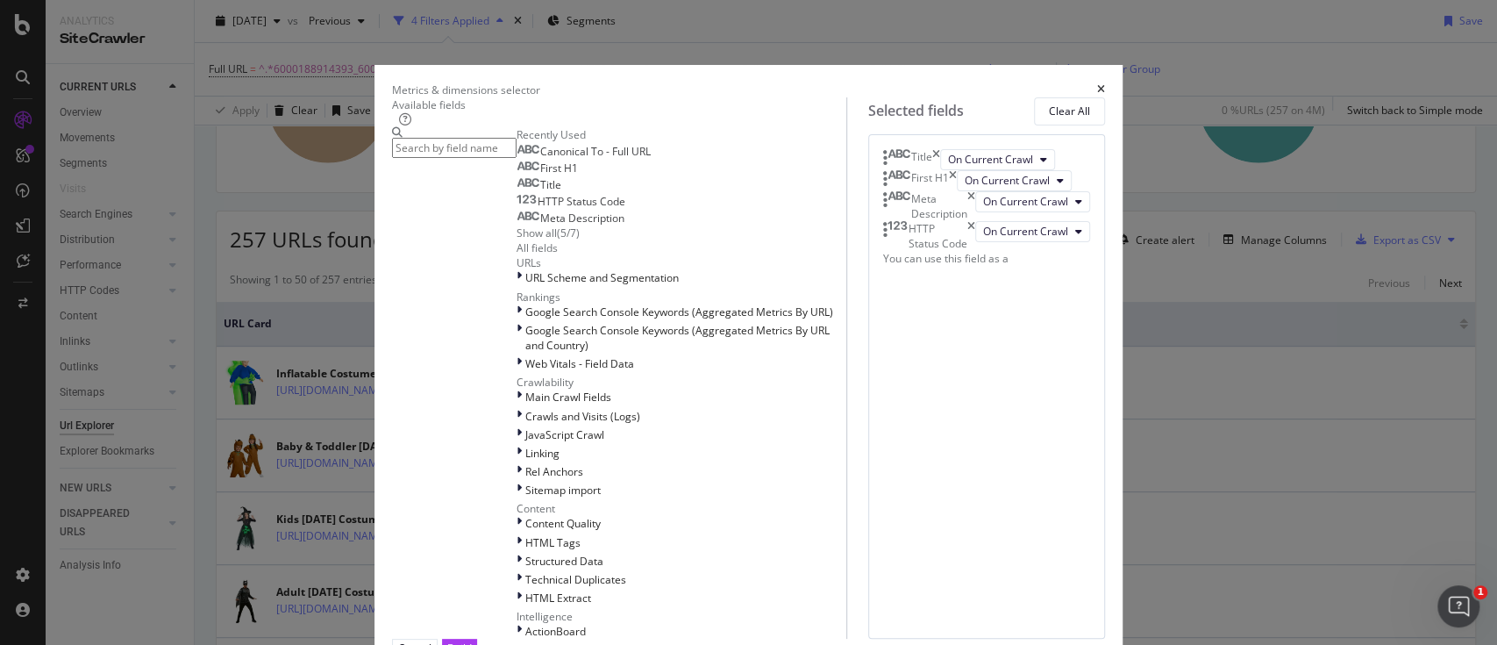
click at [540, 159] on span "Canonical To - Full URL" at bounding box center [595, 151] width 111 height 15
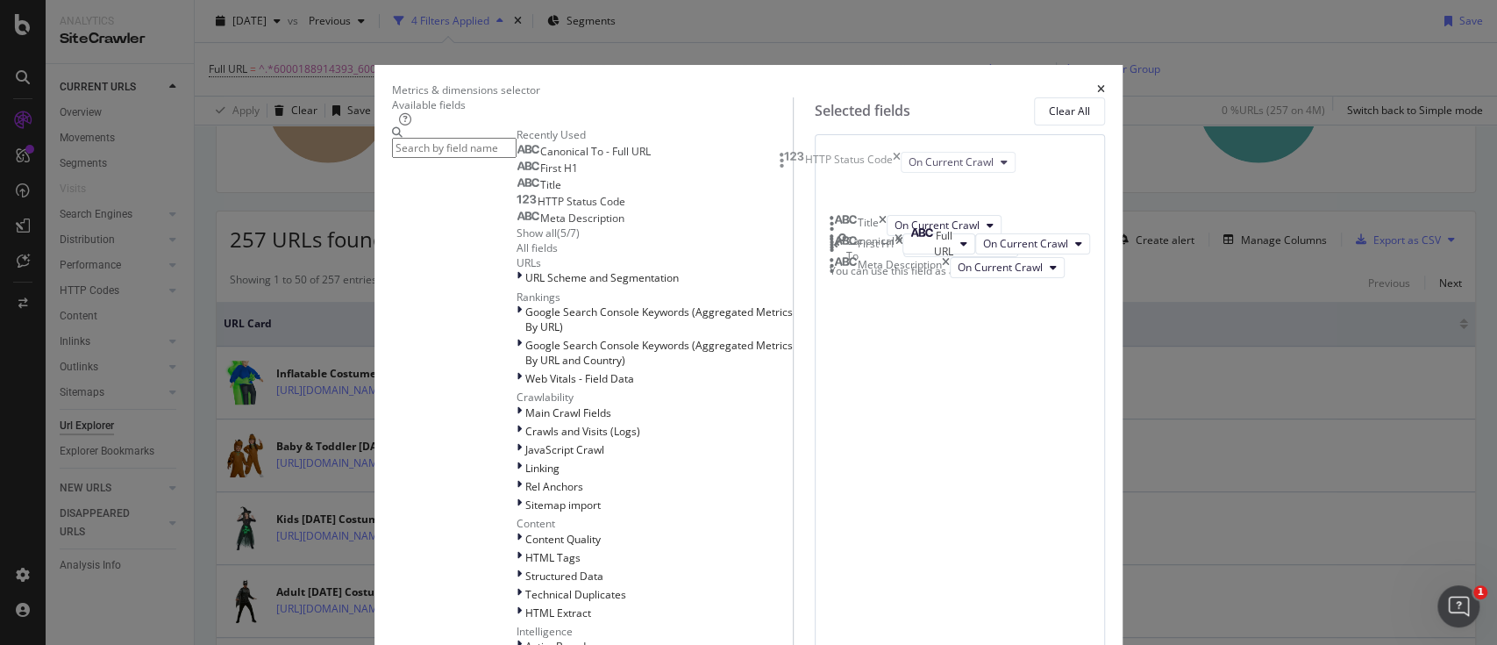
drag, startPoint x: 981, startPoint y: 380, endPoint x: 976, endPoint y: 169, distance: 210.6
click at [976, 169] on body "Analytics SiteCrawler CURRENT URLS Overview Movements Segments Visits Search En…" at bounding box center [748, 322] width 1497 height 645
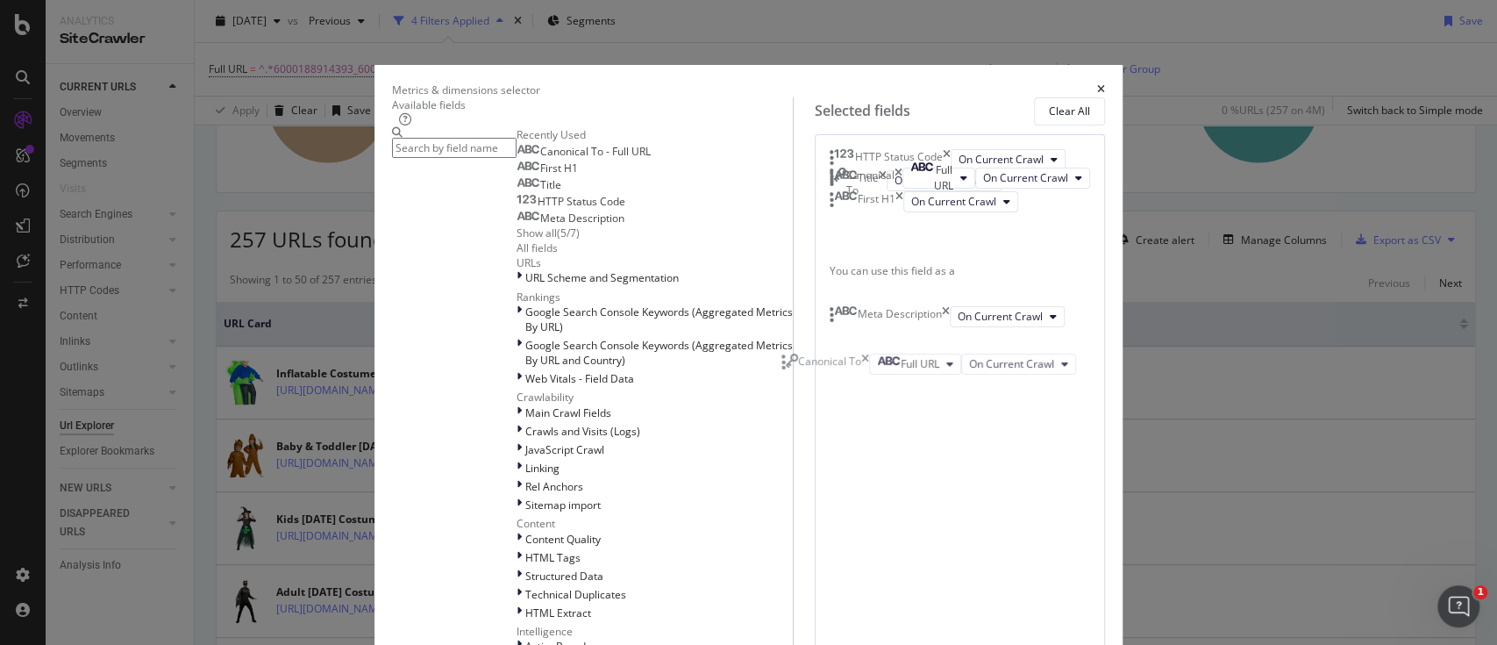
drag, startPoint x: 940, startPoint y: 490, endPoint x: 937, endPoint y: 416, distance: 74.6
click at [937, 416] on body "Analytics SiteCrawler CURRENT URLS Overview Movements Segments Visits Search En…" at bounding box center [748, 322] width 1497 height 645
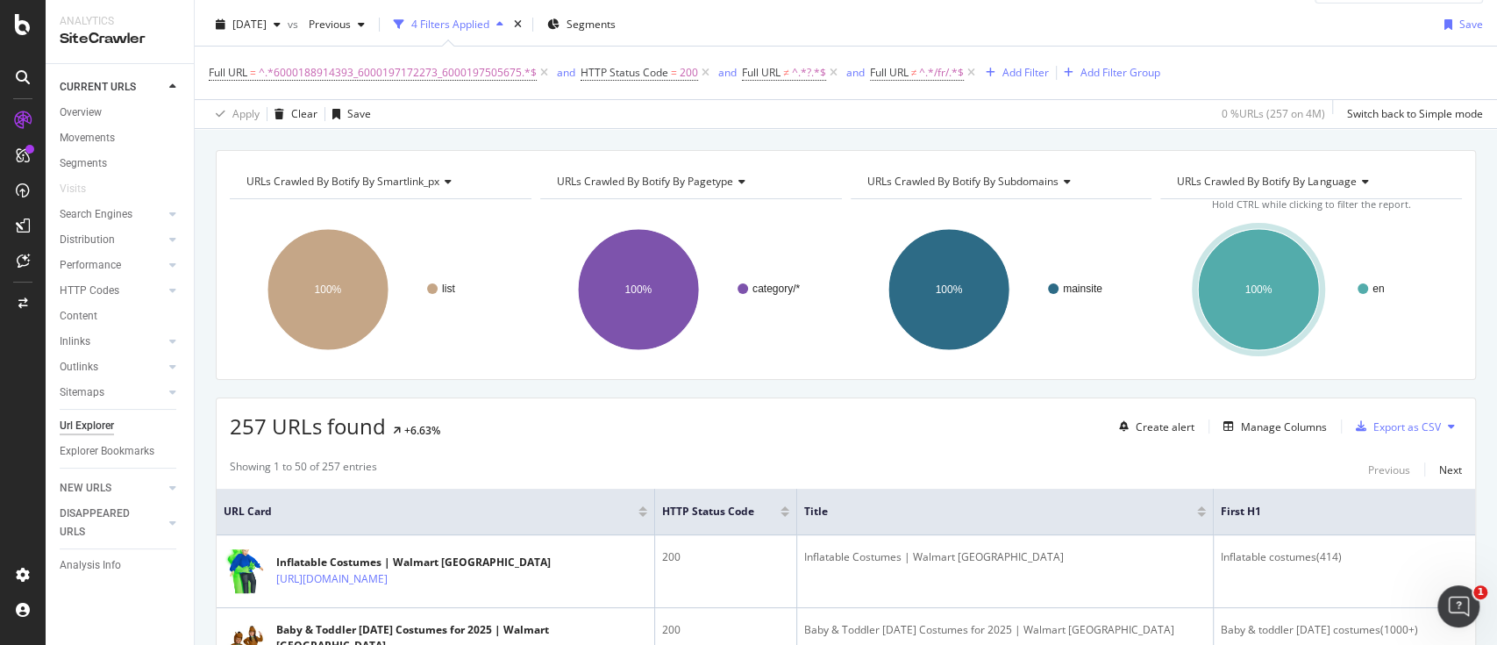
scroll to position [39, 0]
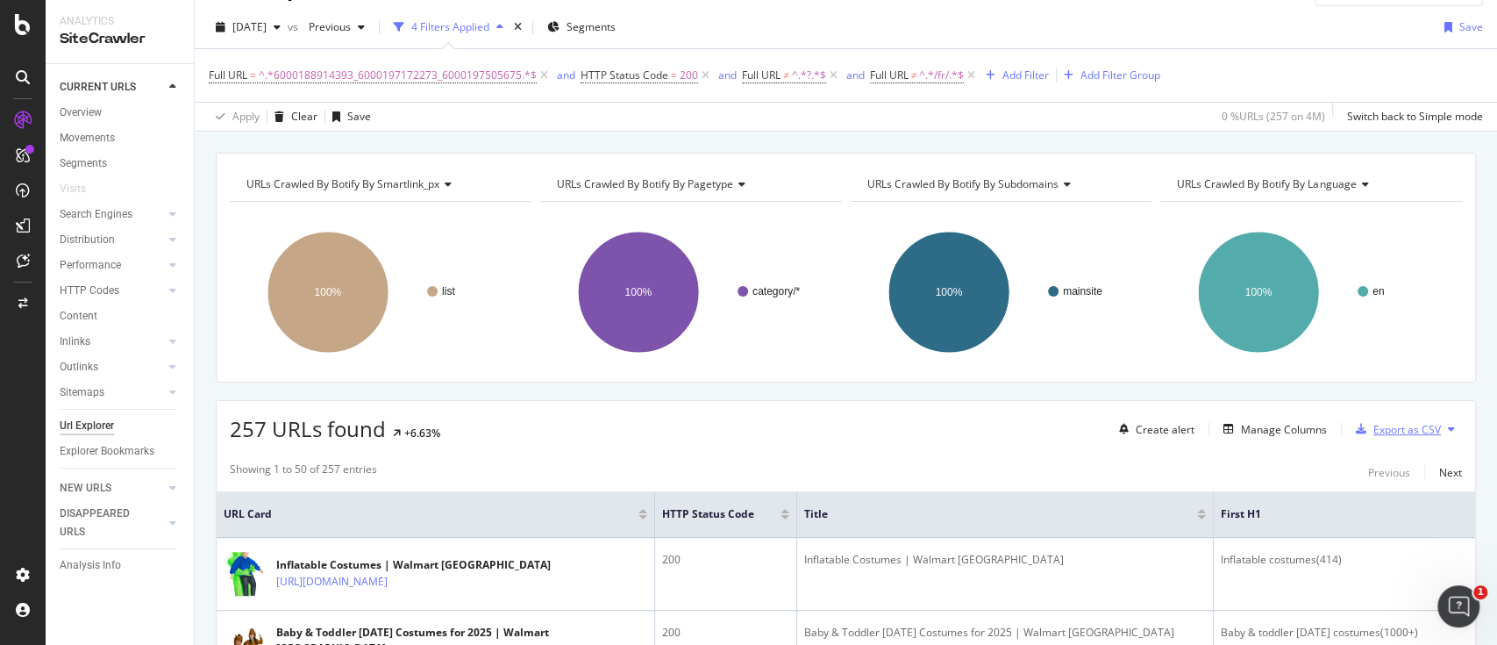
click at [1383, 426] on div "Export as CSV" at bounding box center [1408, 429] width 68 height 15
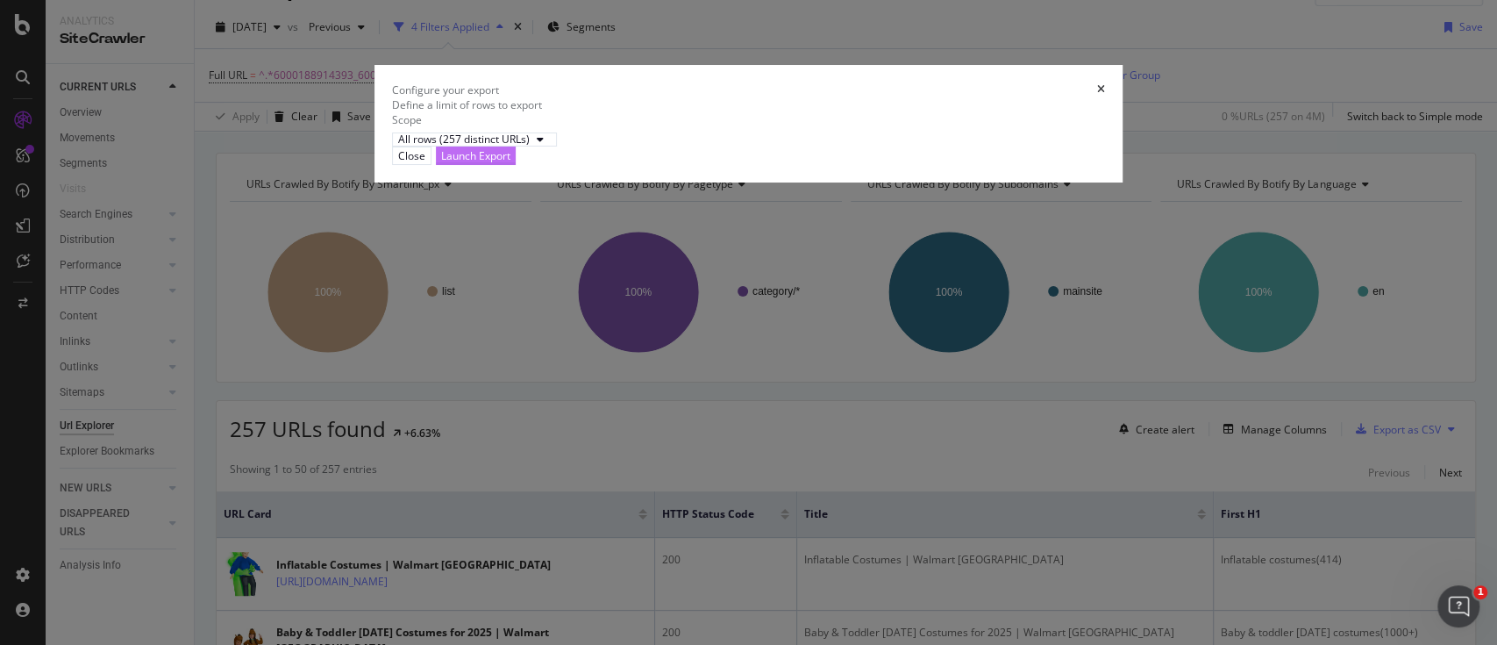
click at [511, 163] on div "Launch Export" at bounding box center [475, 155] width 69 height 15
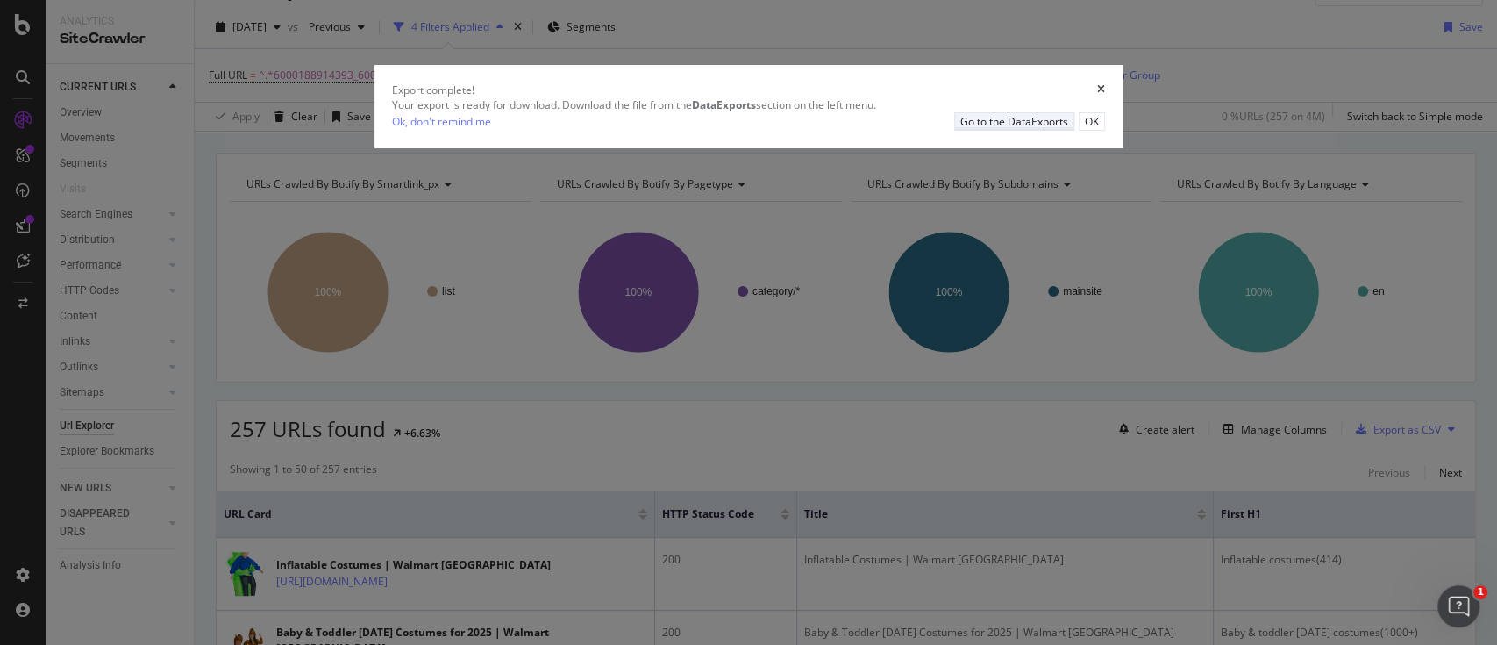
click at [969, 129] on div "Go to the DataExports" at bounding box center [1015, 121] width 108 height 15
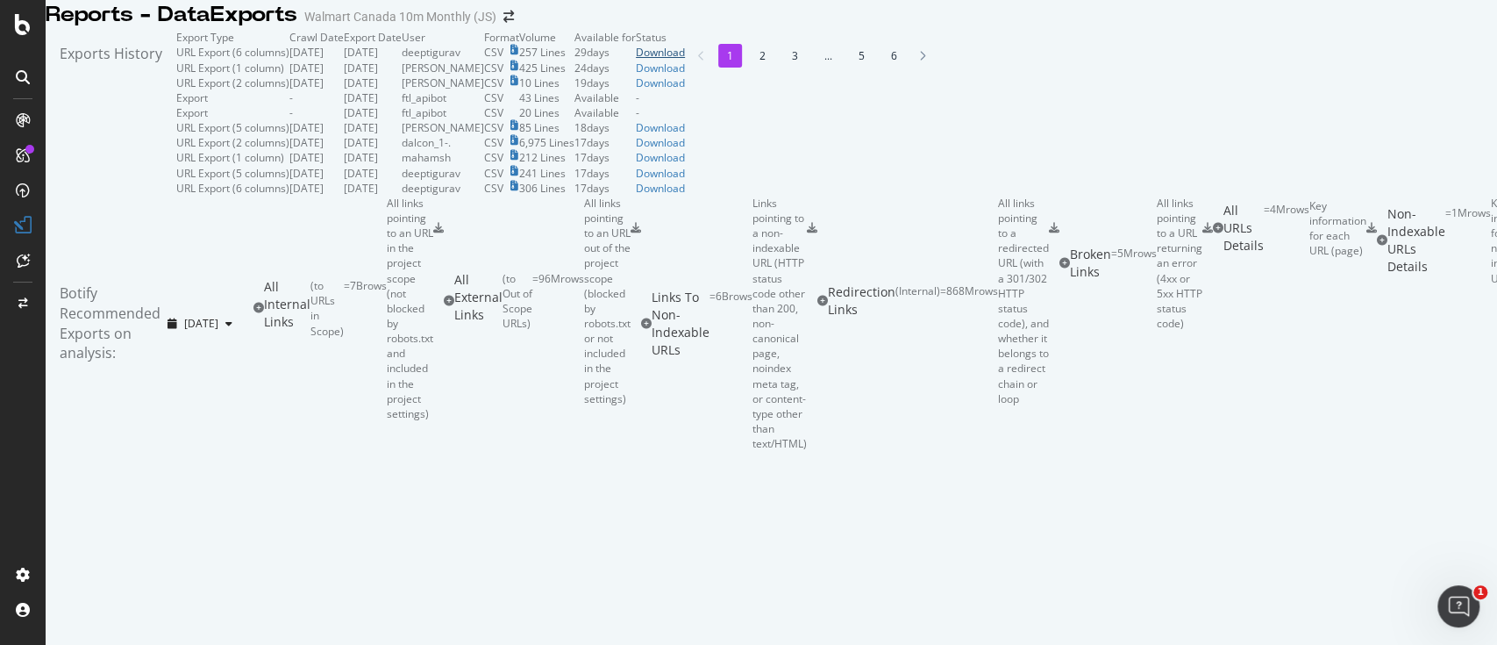
click at [685, 60] on div "Download" at bounding box center [660, 52] width 49 height 15
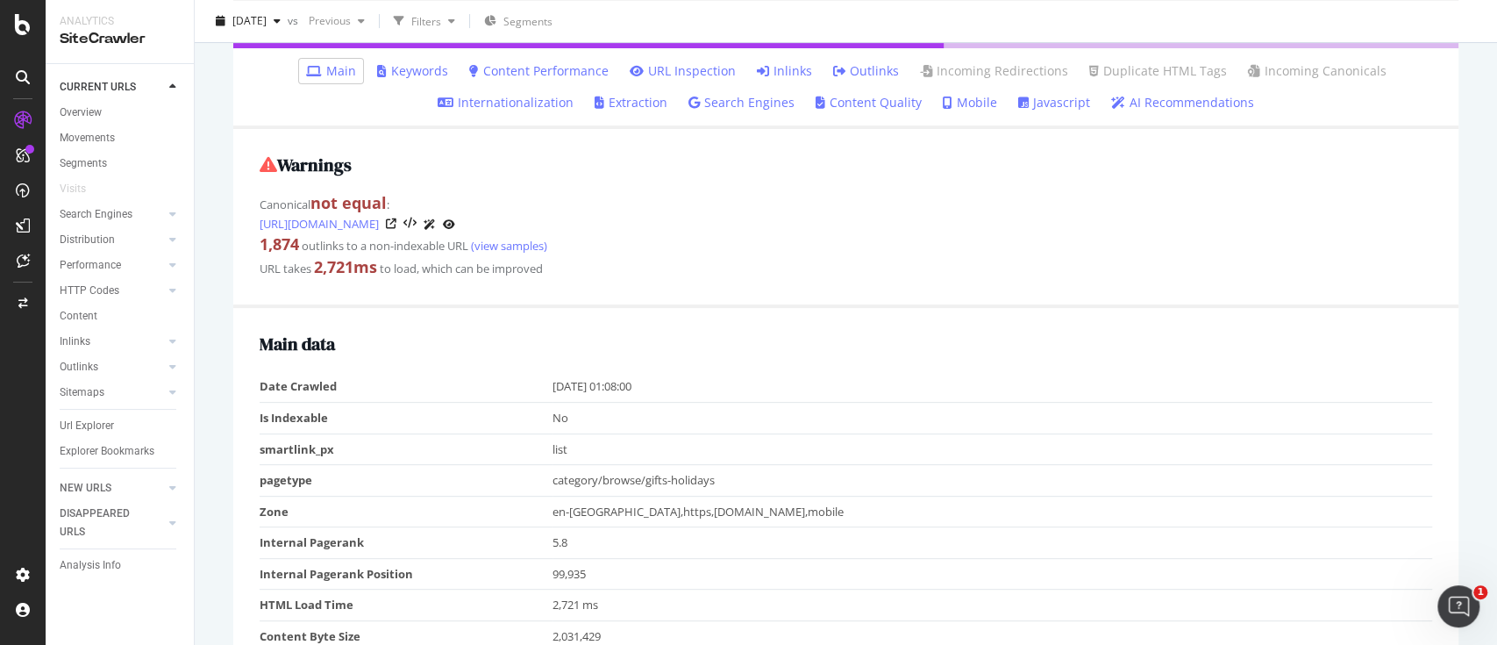
scroll to position [221, 0]
